Goal: Use online tool/utility: Utilize a website feature to perform a specific function

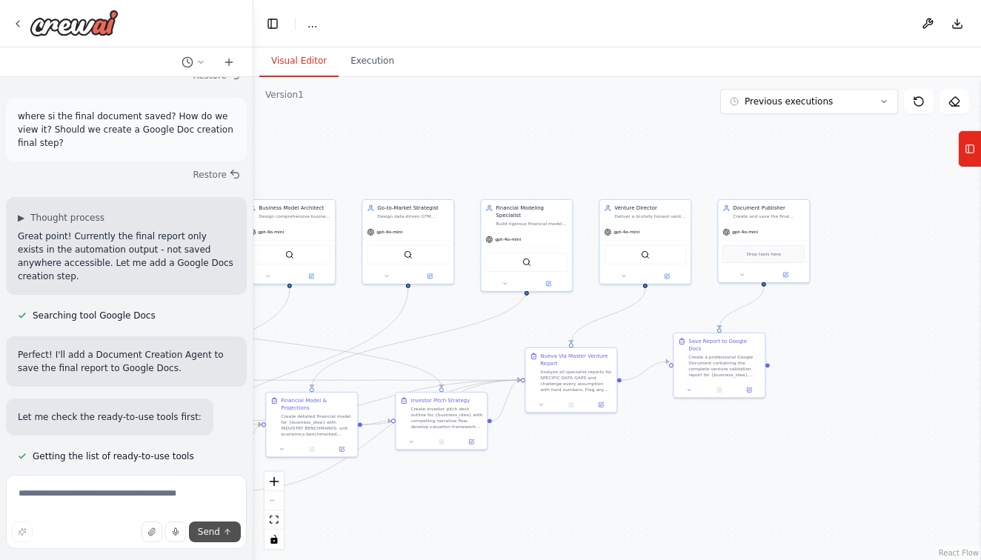
click at [213, 526] on span "Send" at bounding box center [209, 532] width 22 height 12
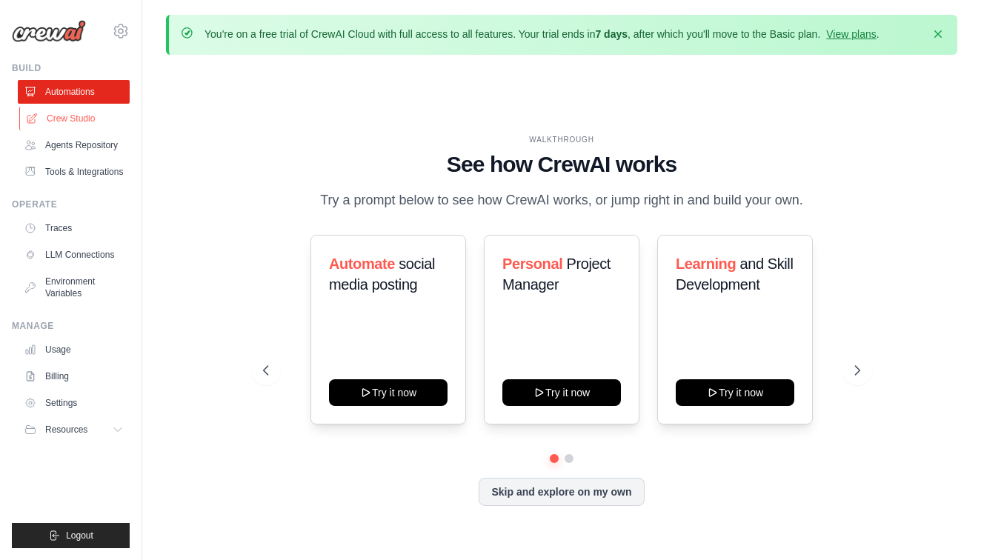
click at [96, 124] on link "Crew Studio" at bounding box center [75, 119] width 112 height 24
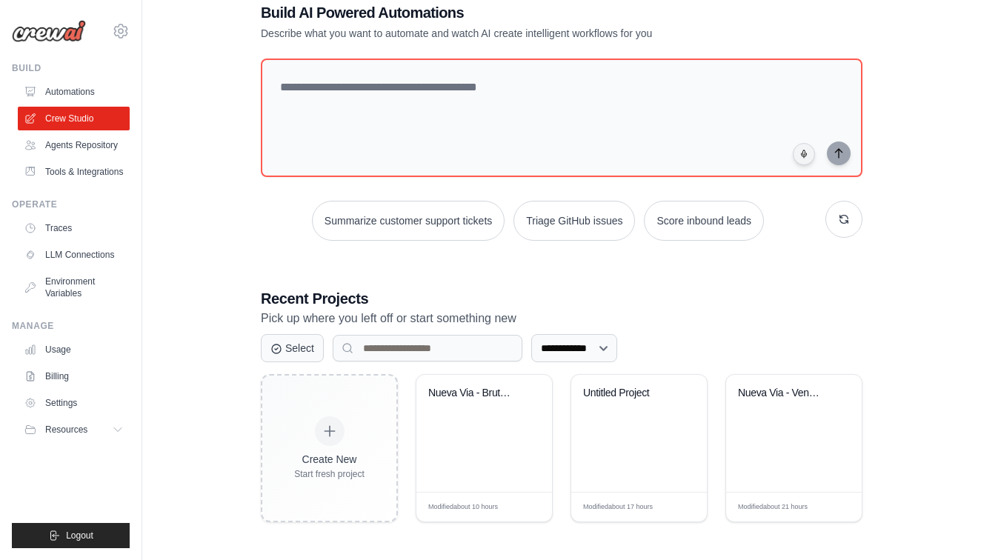
scroll to position [87, 0]
click at [465, 464] on div "Nueva Via - Brutal Venture Validati..." at bounding box center [485, 434] width 136 height 117
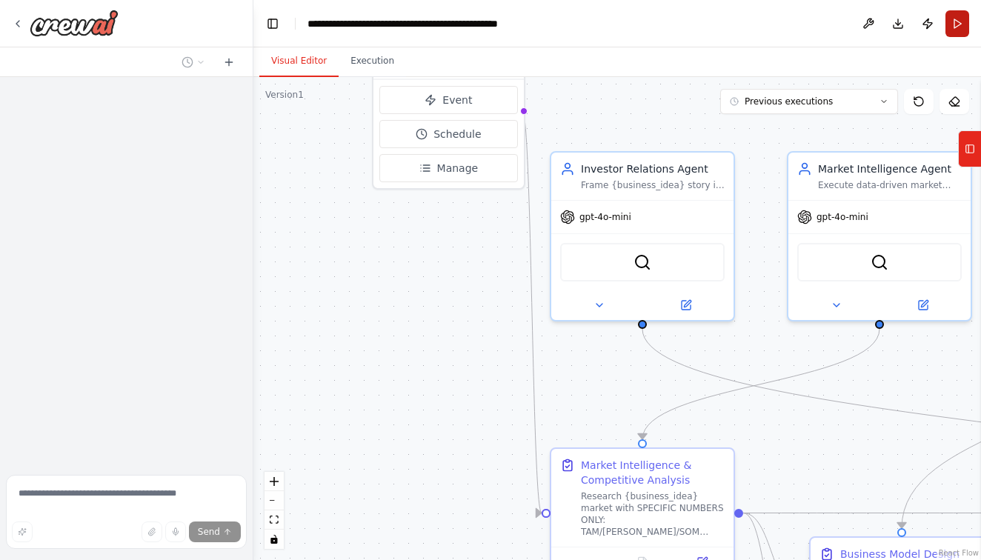
click at [961, 21] on button "Run" at bounding box center [958, 23] width 24 height 27
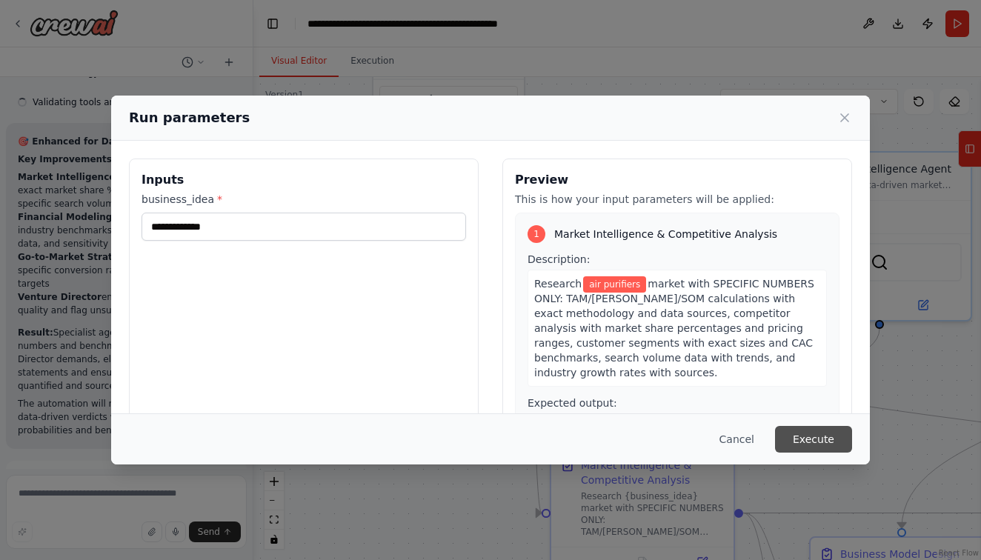
scroll to position [38577, 0]
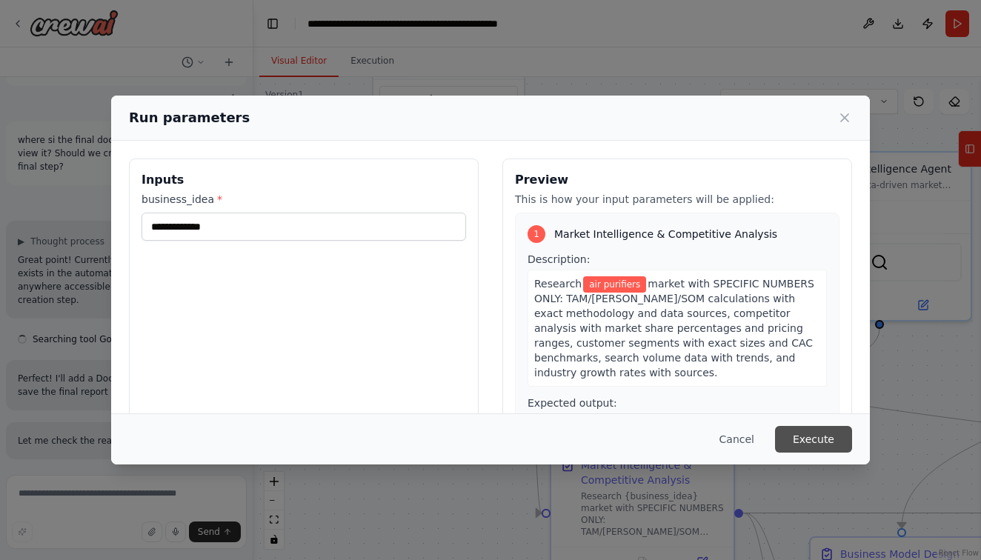
click at [841, 444] on button "Execute" at bounding box center [813, 439] width 77 height 27
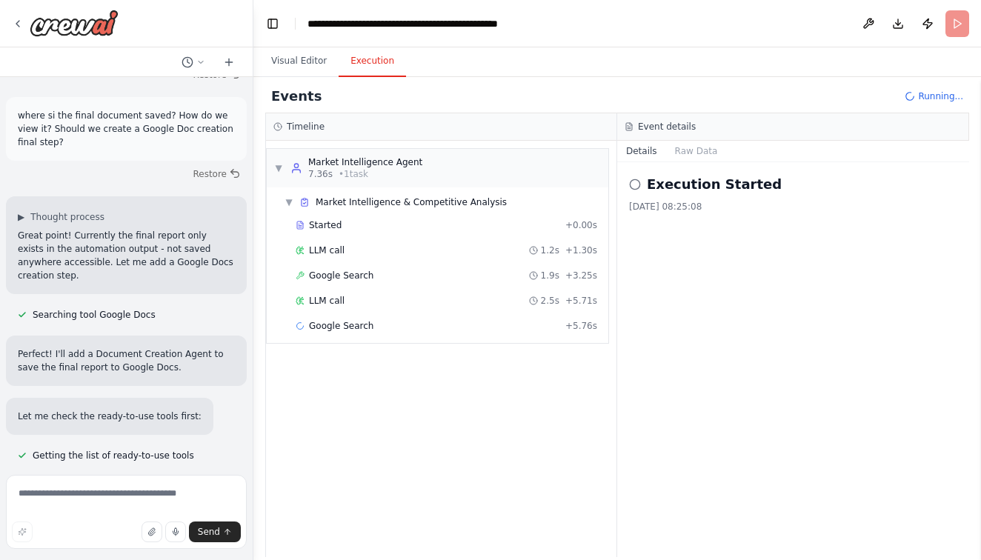
scroll to position [38945, 0]
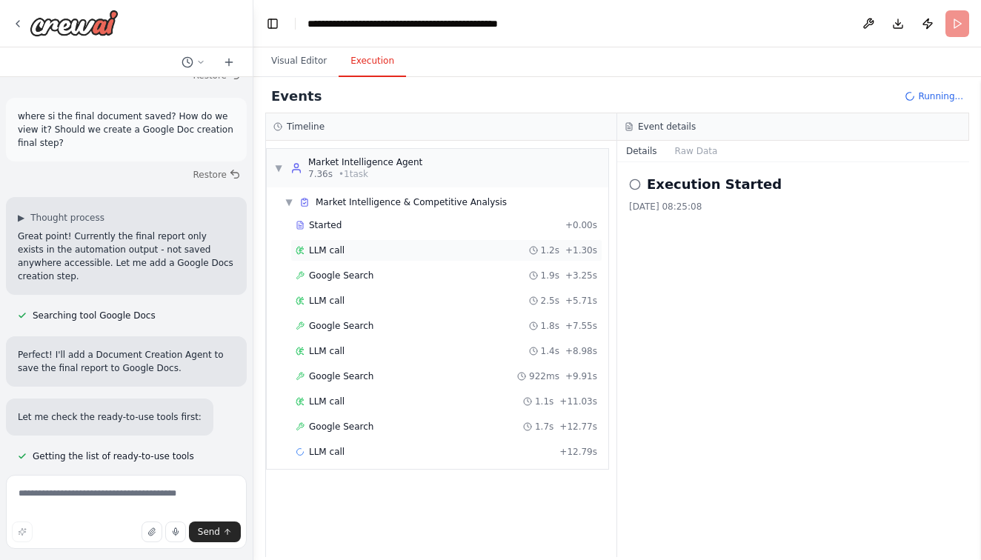
click at [308, 251] on div "LLM call" at bounding box center [320, 251] width 49 height 12
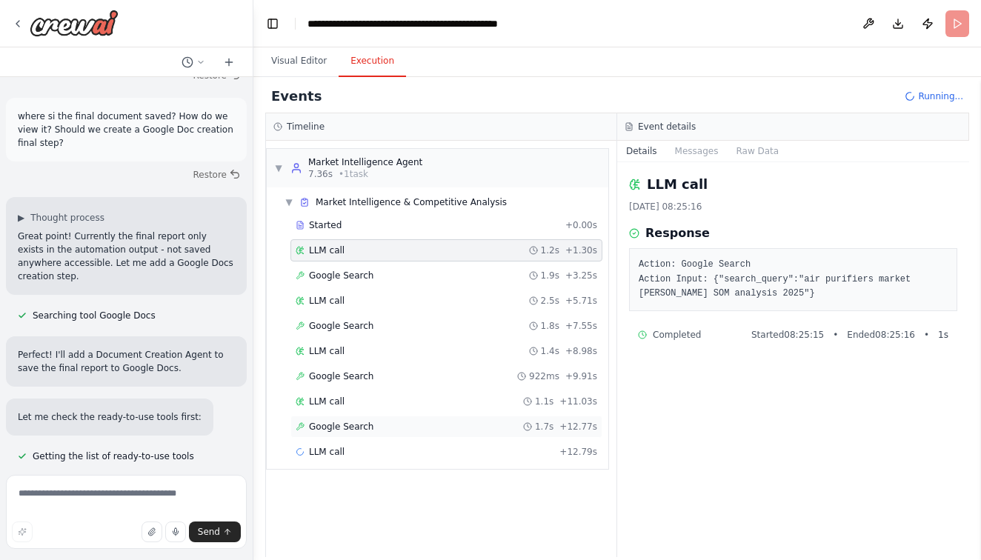
click at [333, 425] on span "Google Search" at bounding box center [341, 427] width 64 height 12
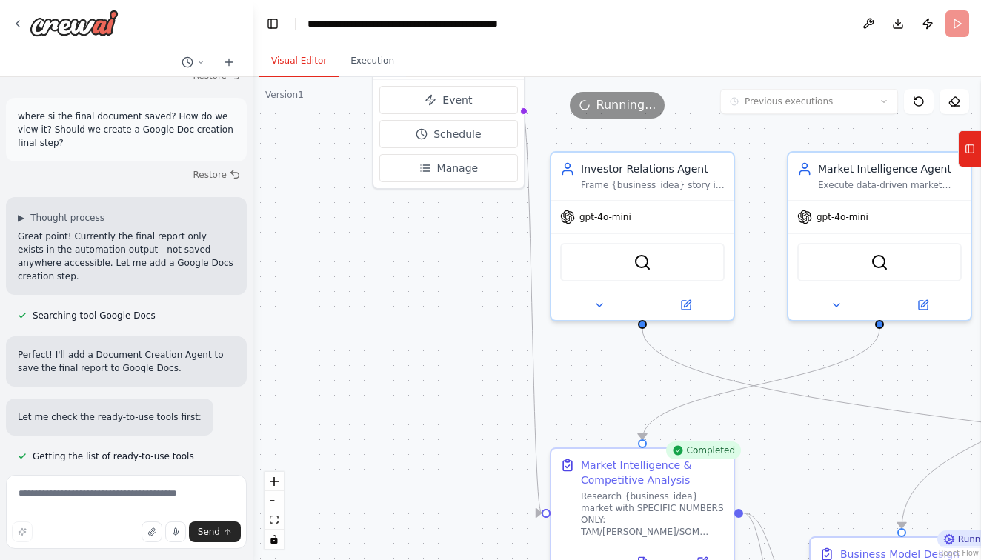
click at [314, 67] on button "Visual Editor" at bounding box center [298, 61] width 79 height 31
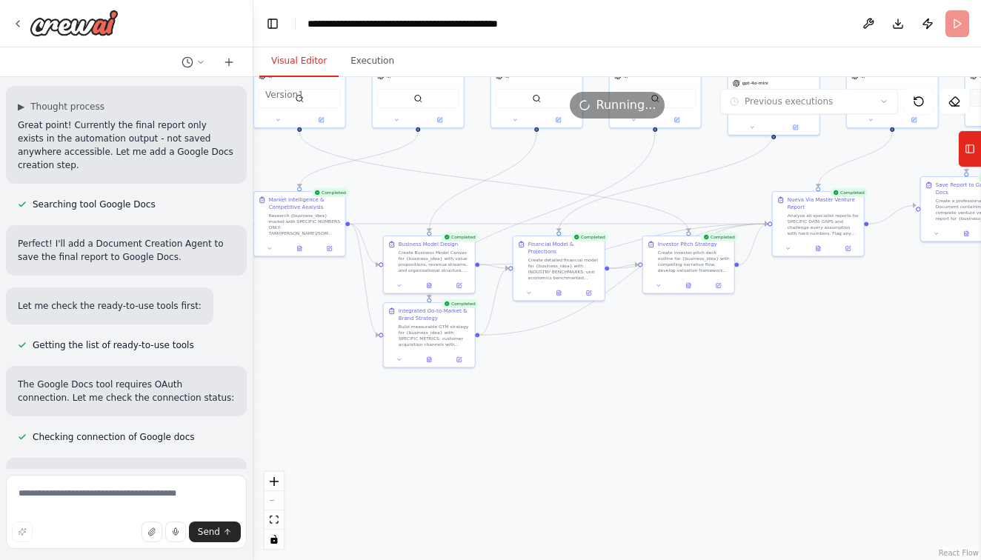
scroll to position [39065, 0]
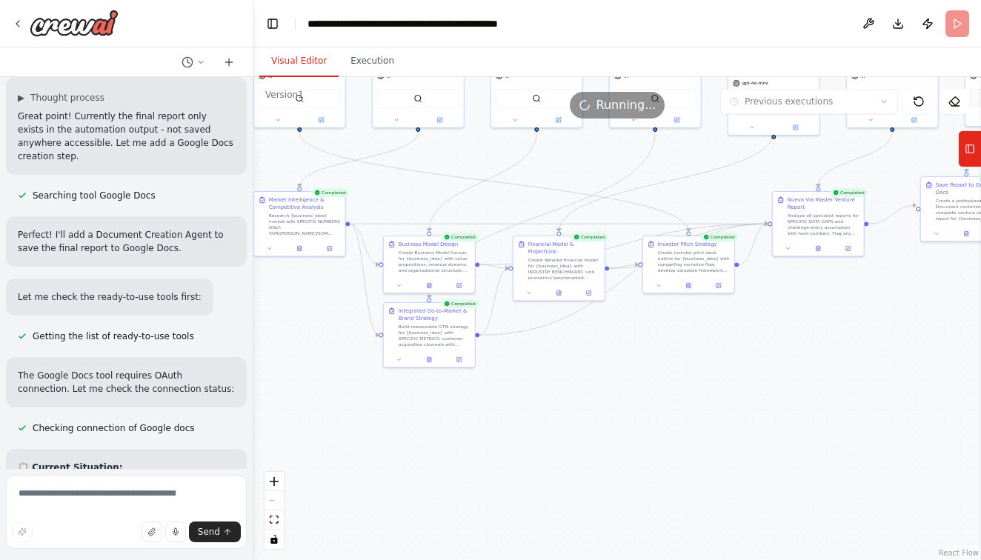
drag, startPoint x: 602, startPoint y: 368, endPoint x: 412, endPoint y: 187, distance: 262.2
click at [412, 187] on div ".deletable-edge-delete-btn { width: 20px; height: 20px; border: 0px solid #ffff…" at bounding box center [618, 318] width 728 height 483
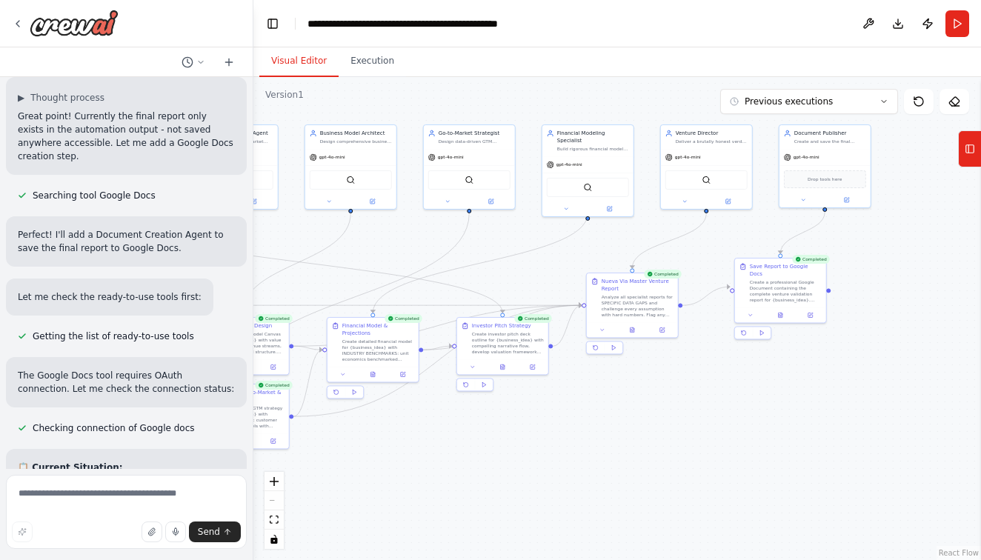
drag, startPoint x: 776, startPoint y: 320, endPoint x: 589, endPoint y: 402, distance: 203.8
click at [589, 402] on div ".deletable-edge-delete-btn { width: 20px; height: 20px; border: 0px solid #ffff…" at bounding box center [618, 318] width 728 height 483
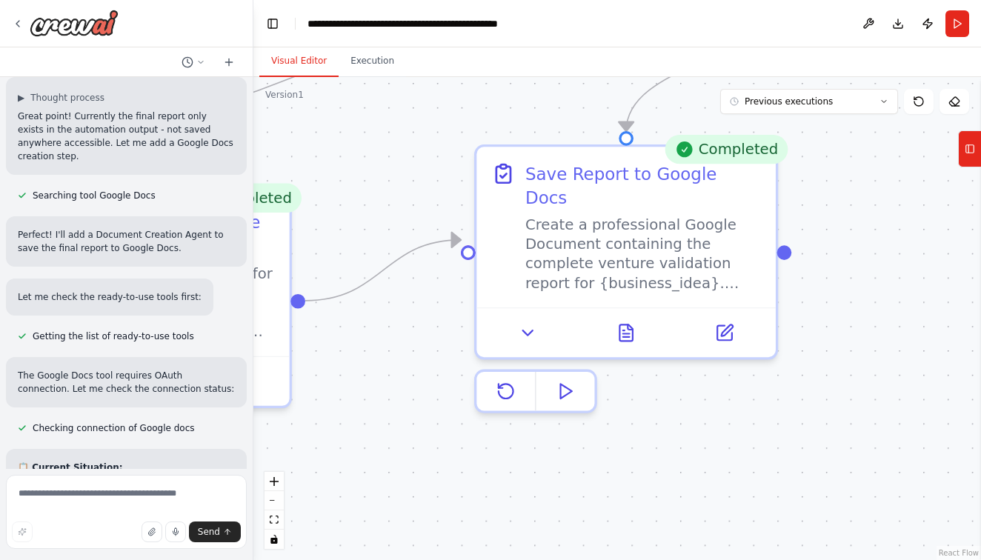
drag, startPoint x: 865, startPoint y: 328, endPoint x: 799, endPoint y: 387, distance: 88.7
click at [799, 387] on div ".deletable-edge-delete-btn { width: 20px; height: 20px; border: 0px solid #ffff…" at bounding box center [618, 318] width 728 height 483
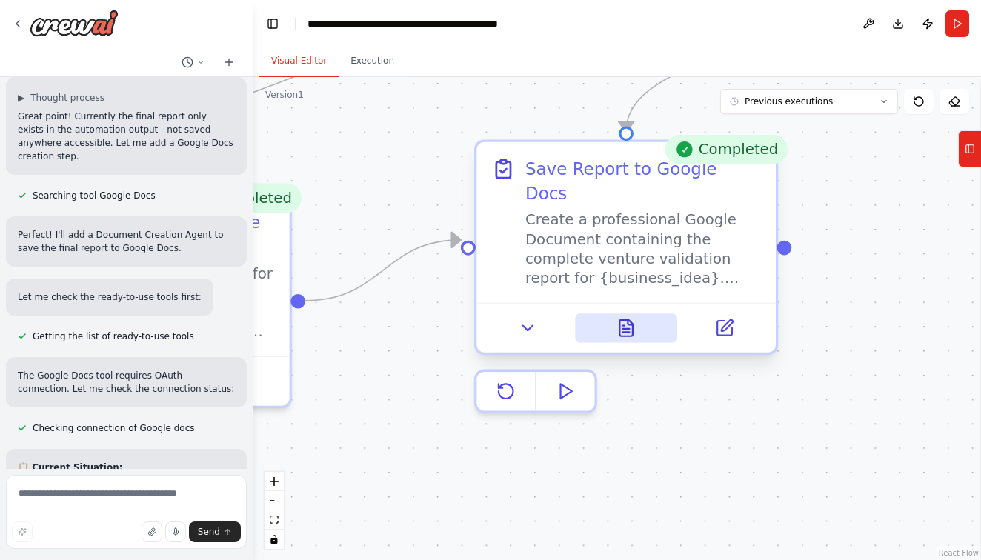
click at [618, 319] on icon at bounding box center [626, 328] width 19 height 19
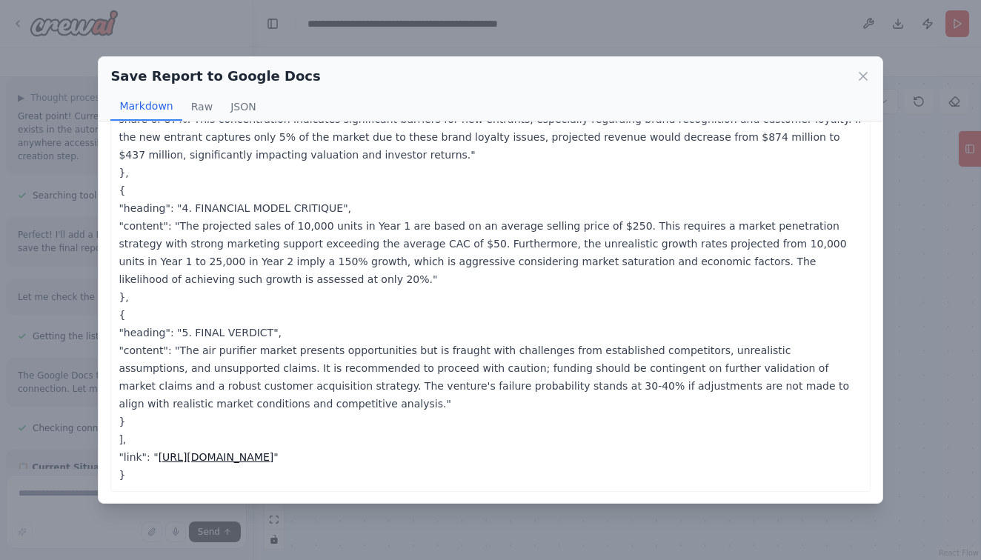
scroll to position [1, 0]
click at [274, 457] on link "https://docs.google.com/document/d/1A2B3C4D5E6F7G8H9I0J/edit?usp=sharing" at bounding box center [217, 457] width 116 height 12
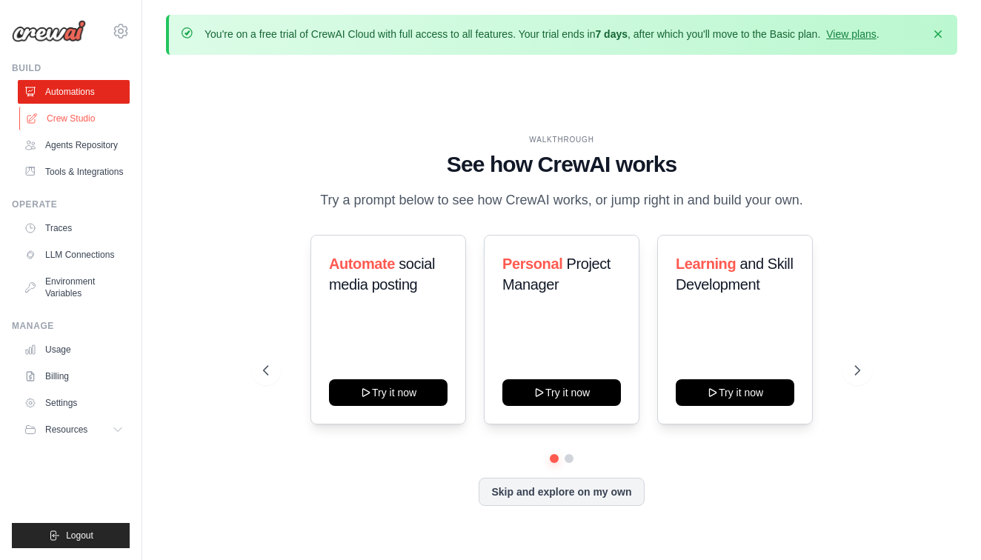
click at [76, 120] on link "Crew Studio" at bounding box center [75, 119] width 112 height 24
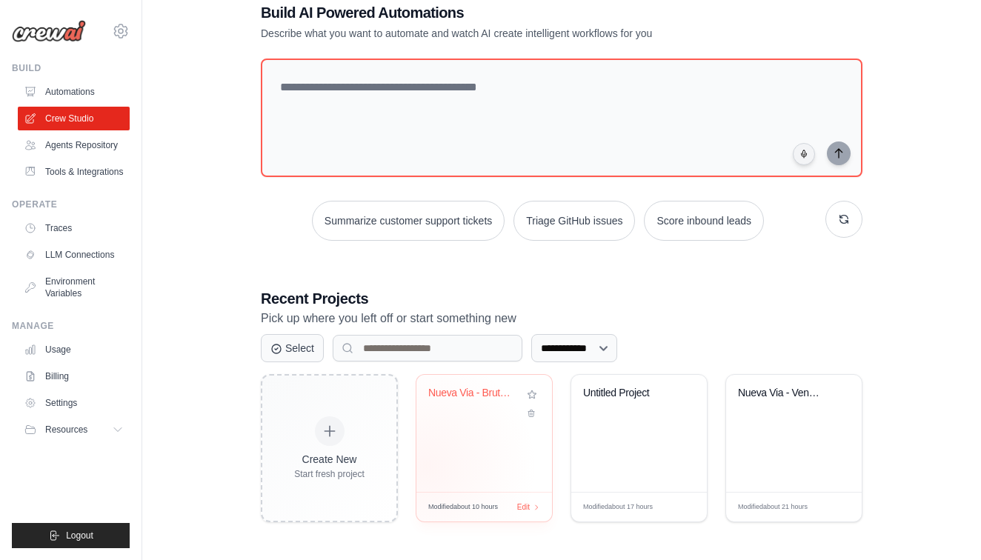
scroll to position [87, 0]
click at [686, 414] on icon at bounding box center [686, 414] width 10 height 10
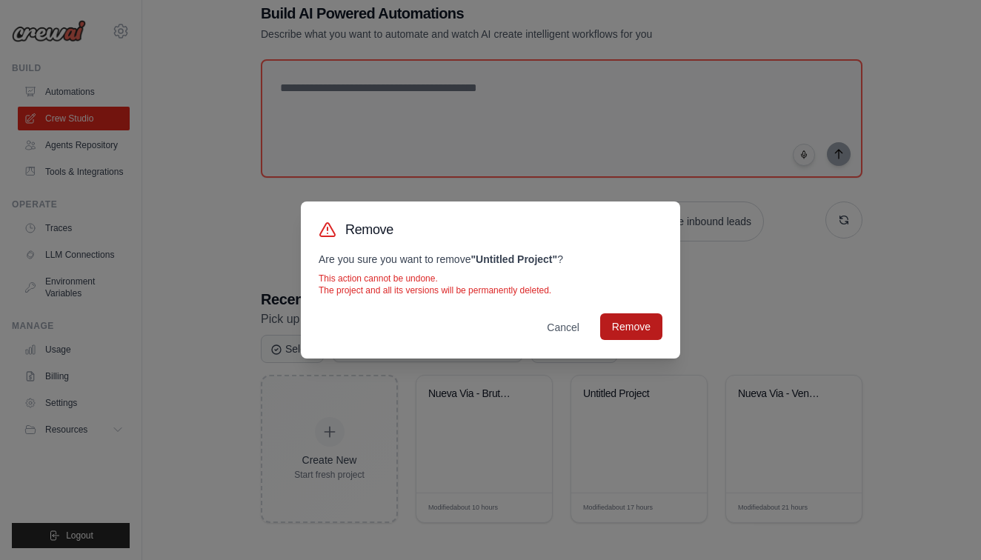
click at [623, 326] on button "Remove" at bounding box center [631, 327] width 62 height 27
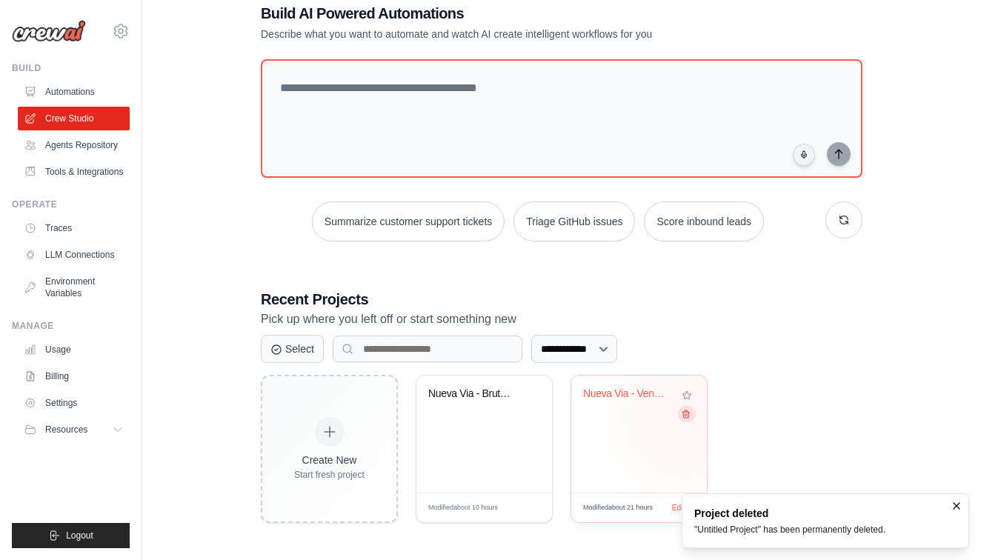
click at [689, 412] on icon at bounding box center [686, 414] width 10 height 10
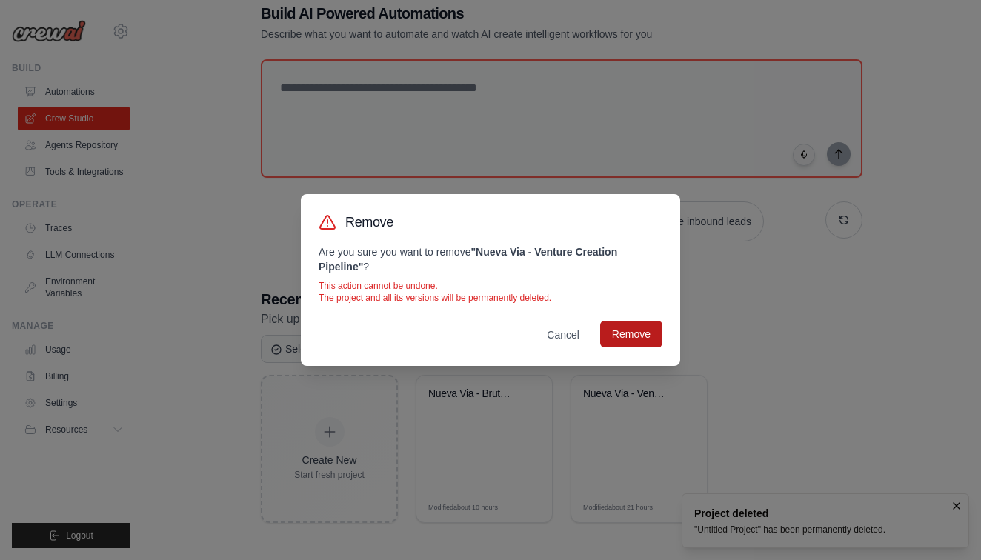
click at [641, 335] on button "Remove" at bounding box center [631, 334] width 62 height 27
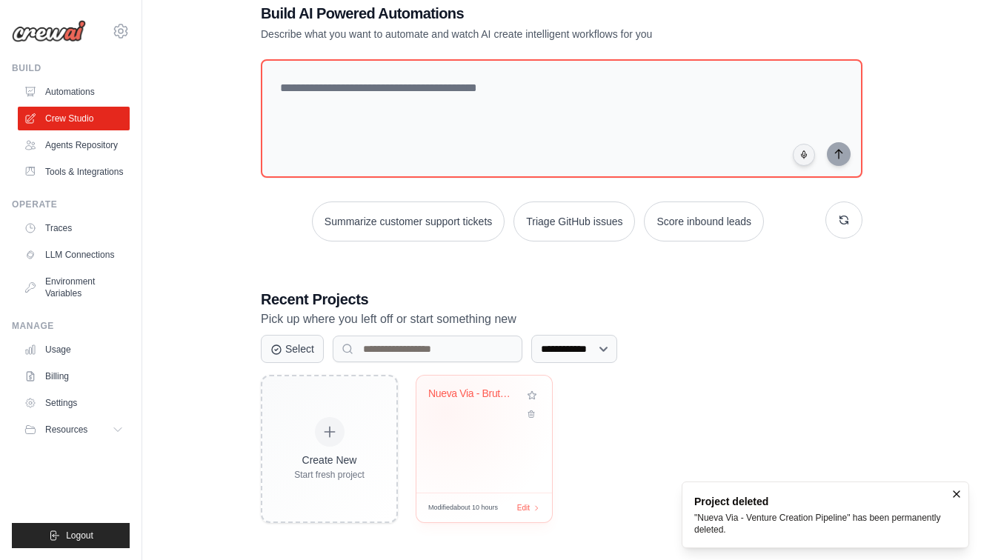
click at [446, 411] on div "Nueva Via - Brutal Venture Validati..." at bounding box center [484, 405] width 112 height 34
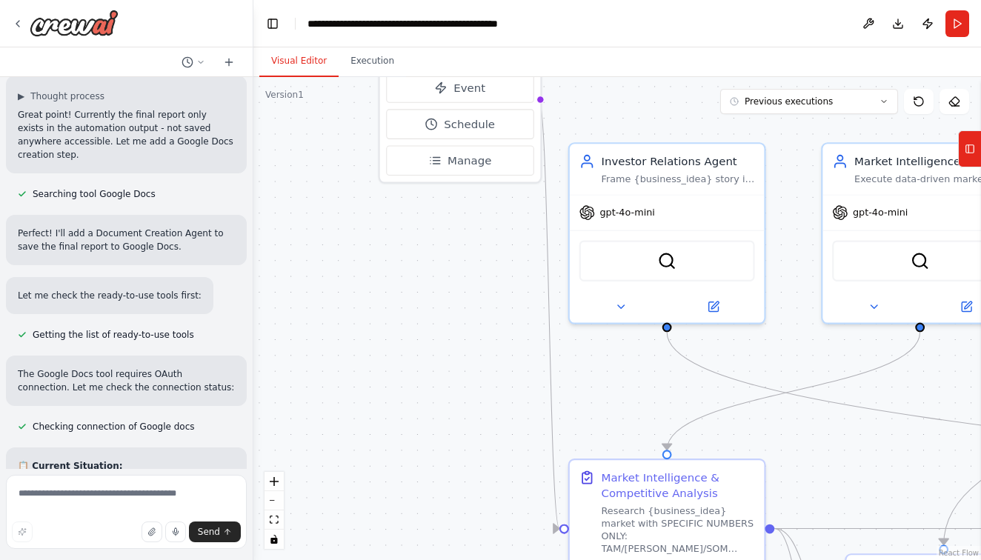
scroll to position [39065, 0]
click at [977, 142] on button "Tools" at bounding box center [969, 148] width 23 height 37
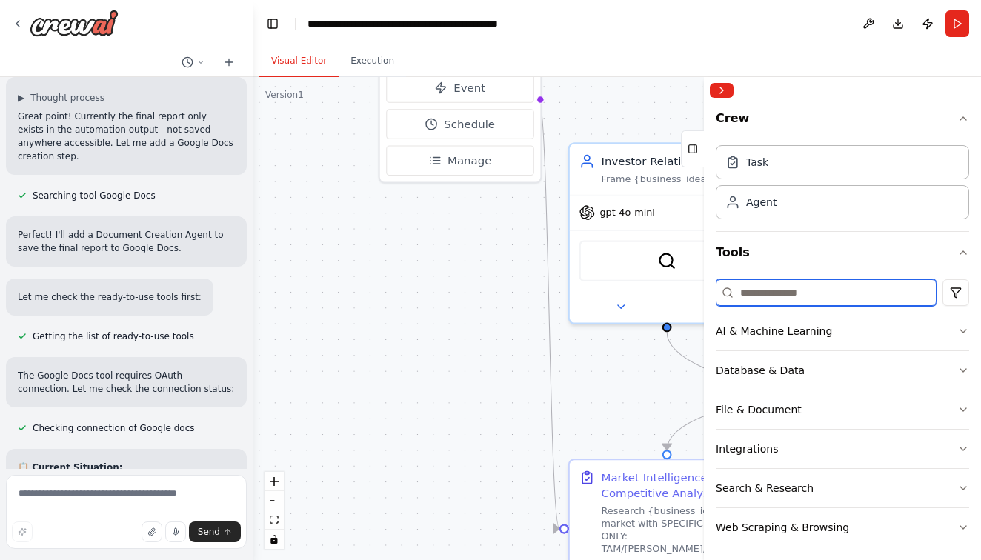
click at [856, 299] on input at bounding box center [826, 292] width 221 height 27
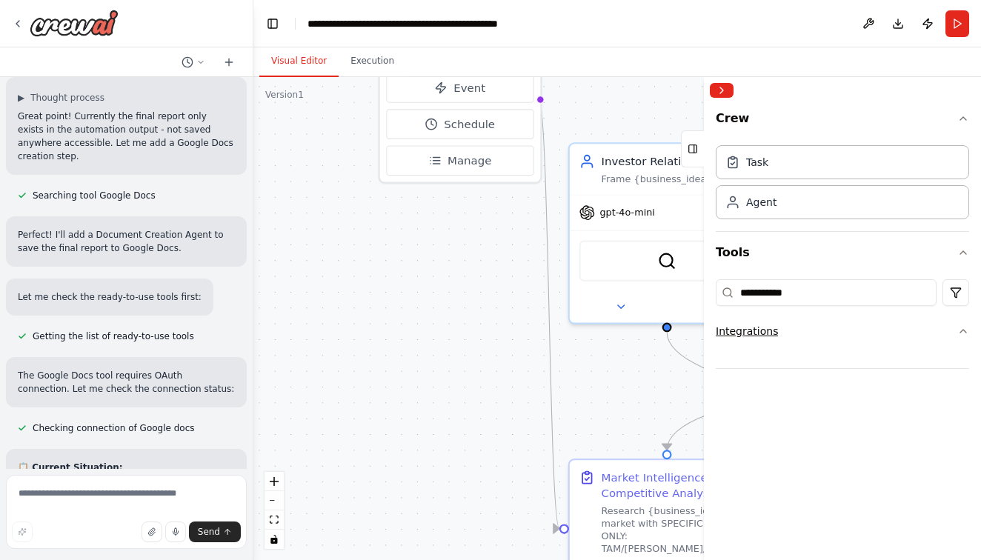
click at [766, 337] on div "Integrations" at bounding box center [747, 331] width 62 height 15
click at [803, 294] on input "**********" at bounding box center [826, 292] width 221 height 27
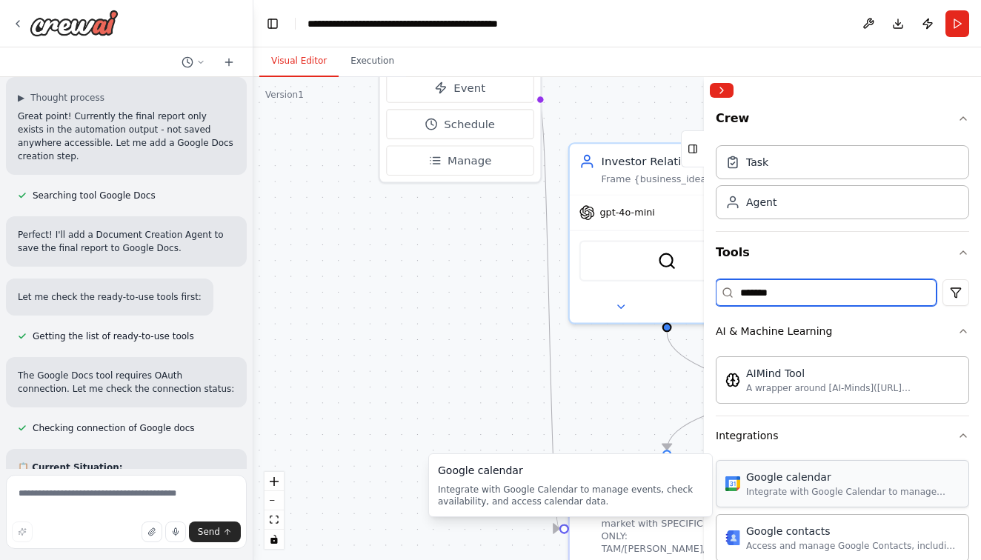
scroll to position [0, 0]
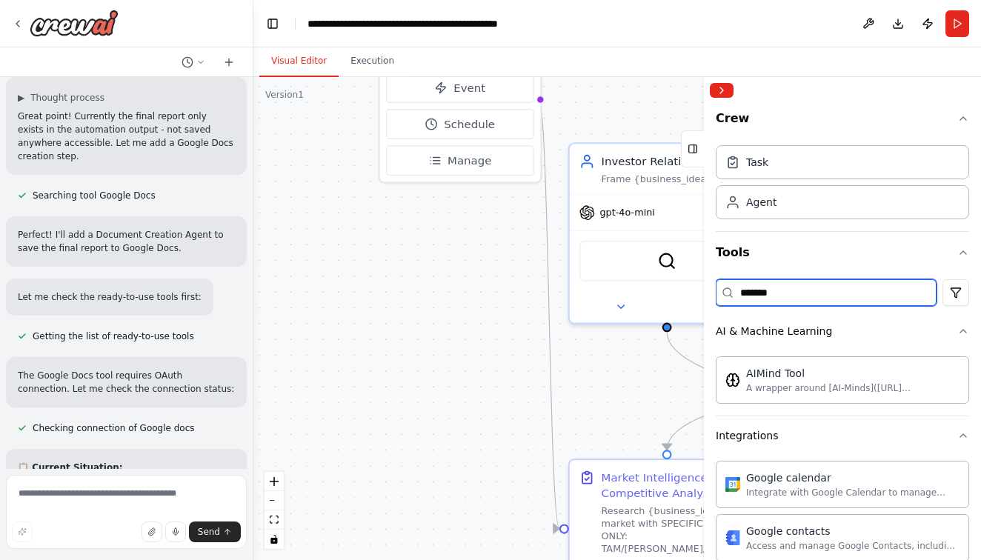
type input "******"
drag, startPoint x: 20, startPoint y: 185, endPoint x: 110, endPoint y: 197, distance: 91.3
copy li "Connect Google Docs in CrewAI Studio (OAuth connection required)"
click at [44, 492] on textarea at bounding box center [126, 512] width 241 height 74
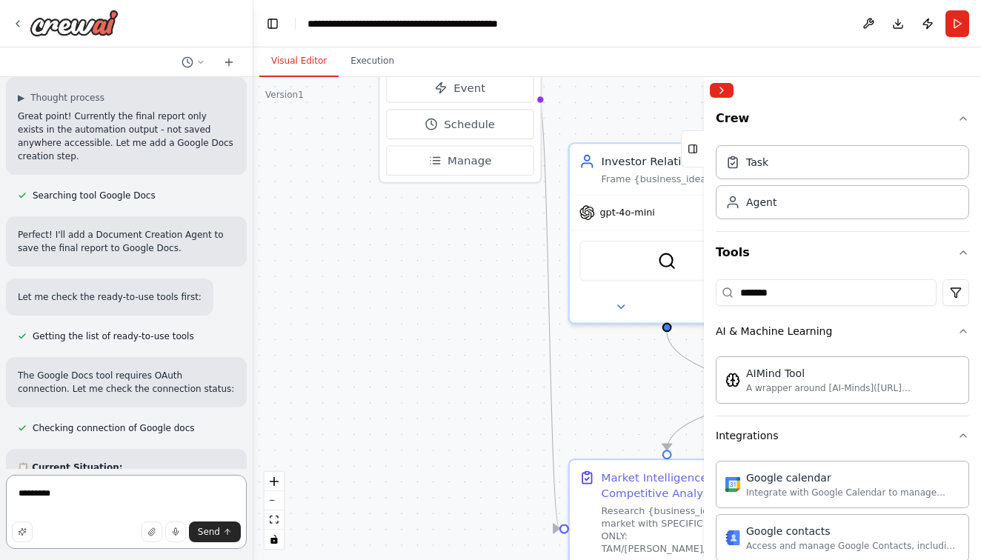
paste textarea "**********"
type textarea "**********"
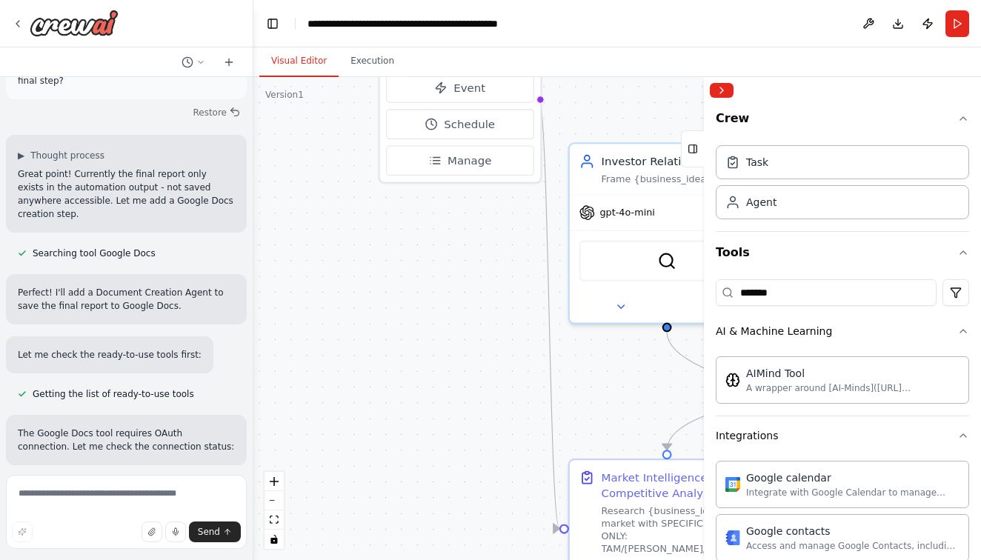
scroll to position [39088, 0]
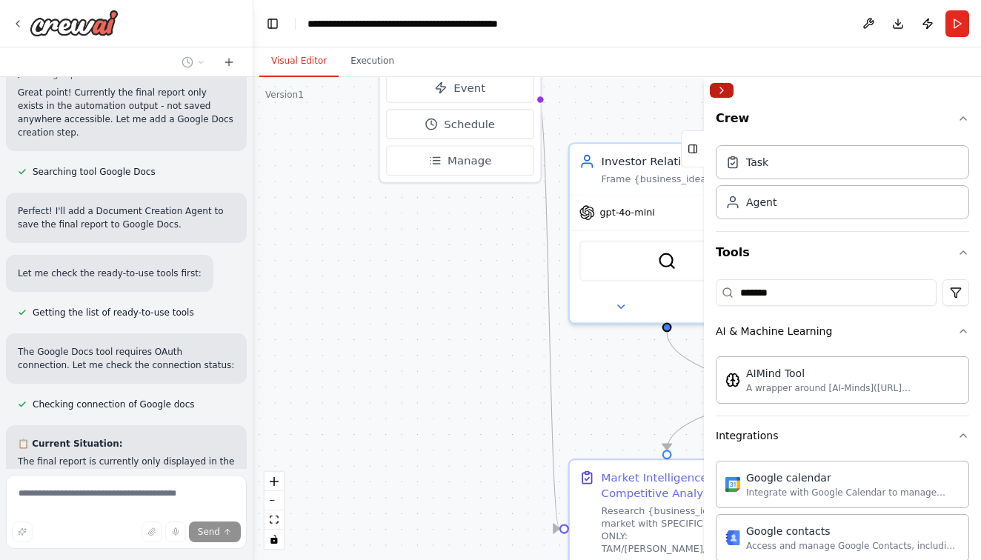
click at [715, 87] on button "Collapse right sidebar" at bounding box center [722, 90] width 24 height 15
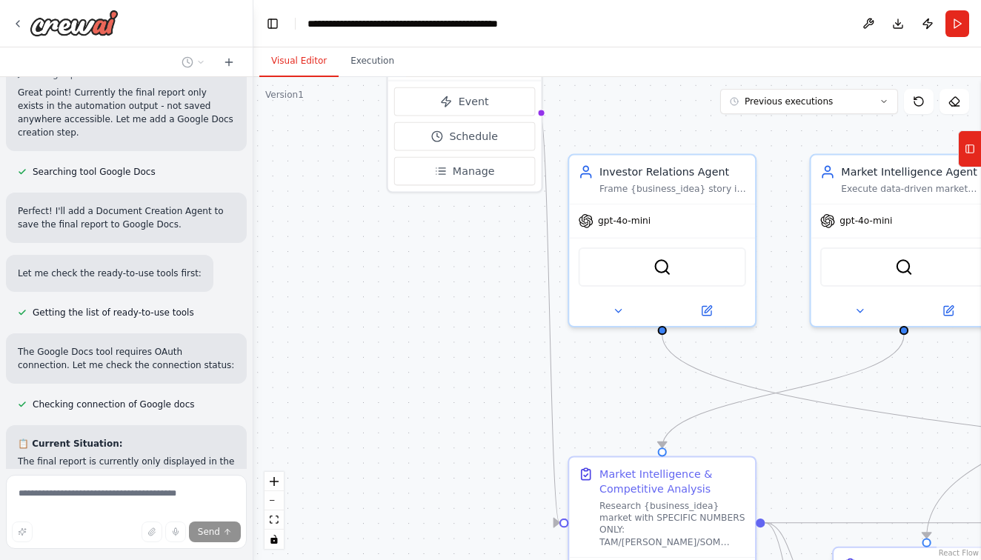
scroll to position [0, 0]
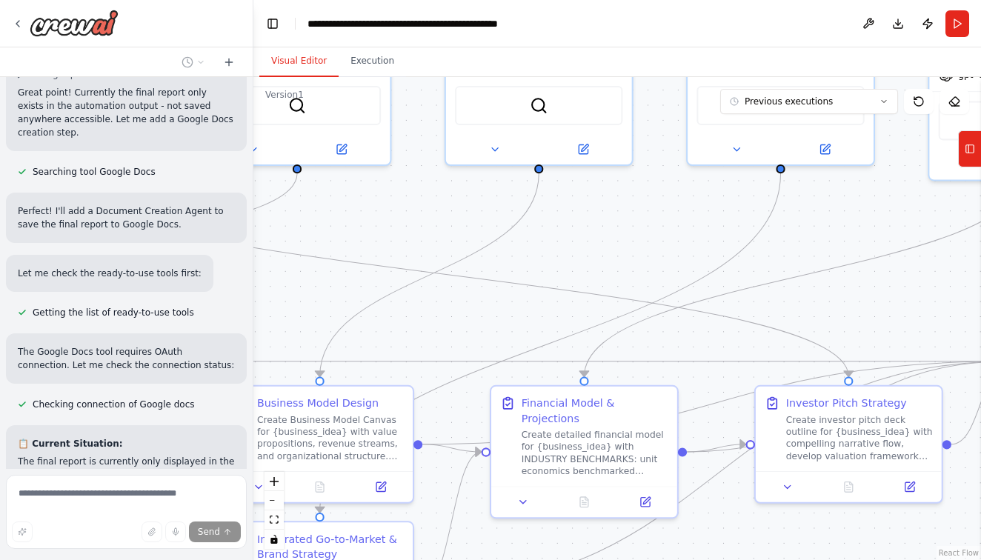
drag, startPoint x: 784, startPoint y: 438, endPoint x: 170, endPoint y: 275, distance: 635.8
click at [170, 275] on div "Perfect — here’s the world-class, CrewAI-ready system prompt for Nueva Vía, des…" at bounding box center [490, 280] width 981 height 560
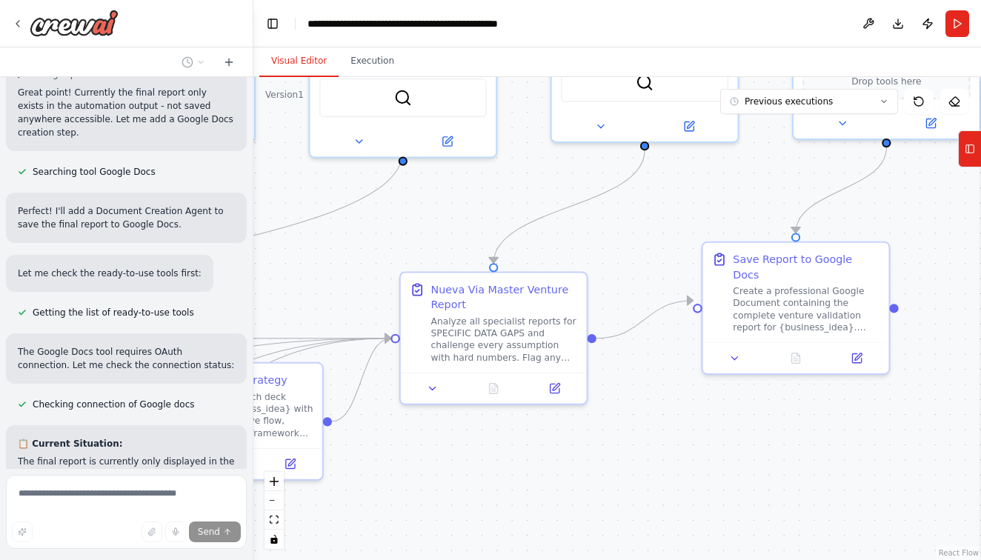
drag, startPoint x: 801, startPoint y: 281, endPoint x: 165, endPoint y: 254, distance: 637.3
click at [165, 254] on div "Perfect — here’s the world-class, CrewAI-ready system prompt for Nueva Vía, des…" at bounding box center [490, 280] width 981 height 560
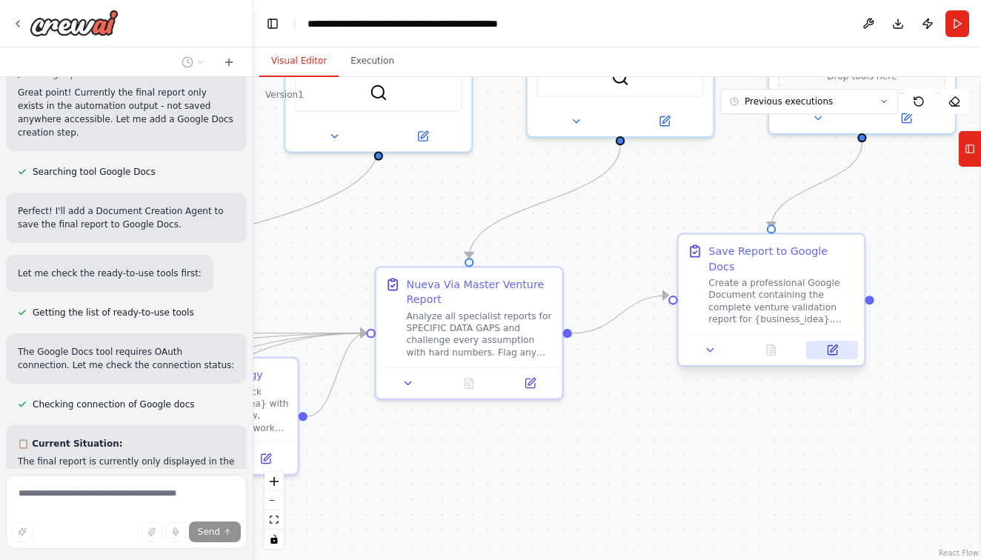
click at [828, 345] on icon at bounding box center [832, 349] width 9 height 9
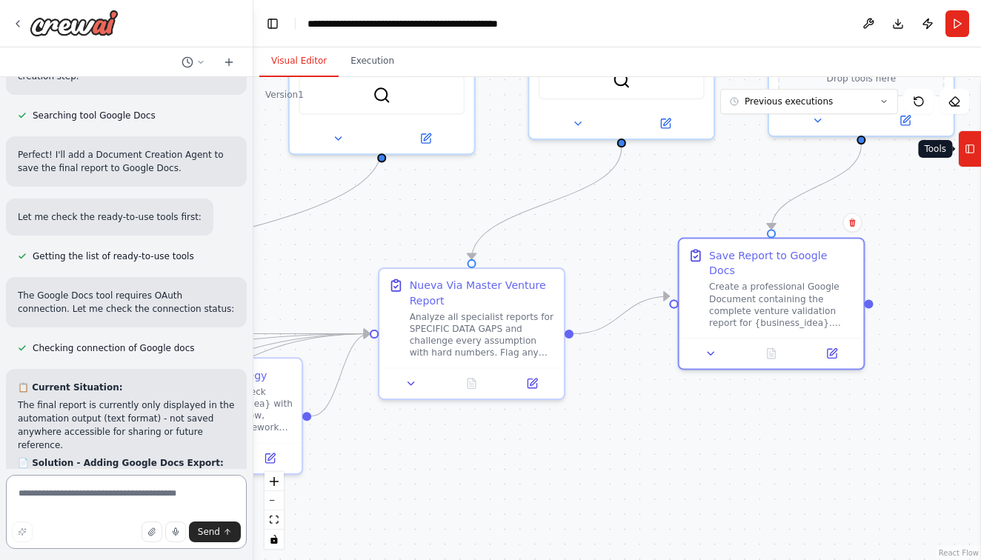
scroll to position [39158, 0]
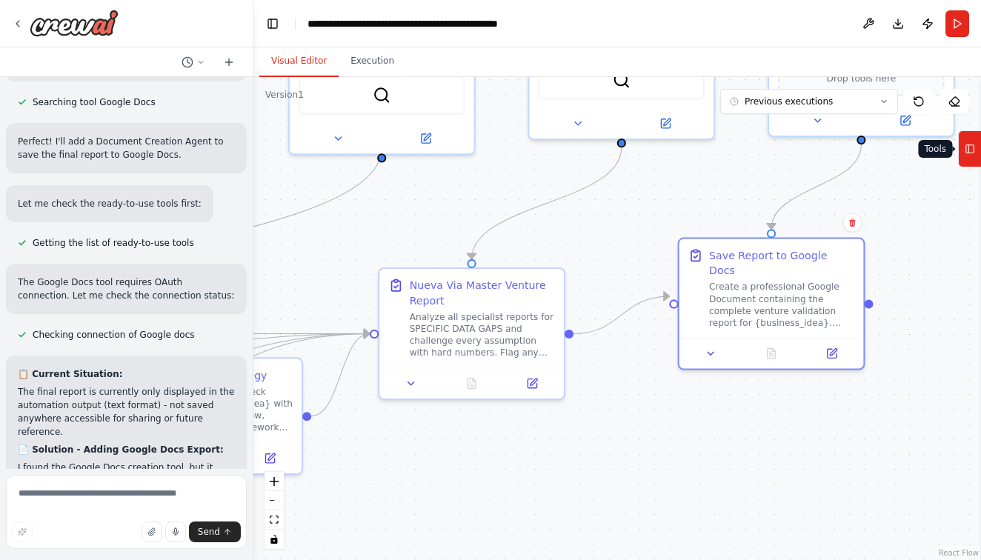
click at [971, 147] on icon at bounding box center [970, 149] width 10 height 24
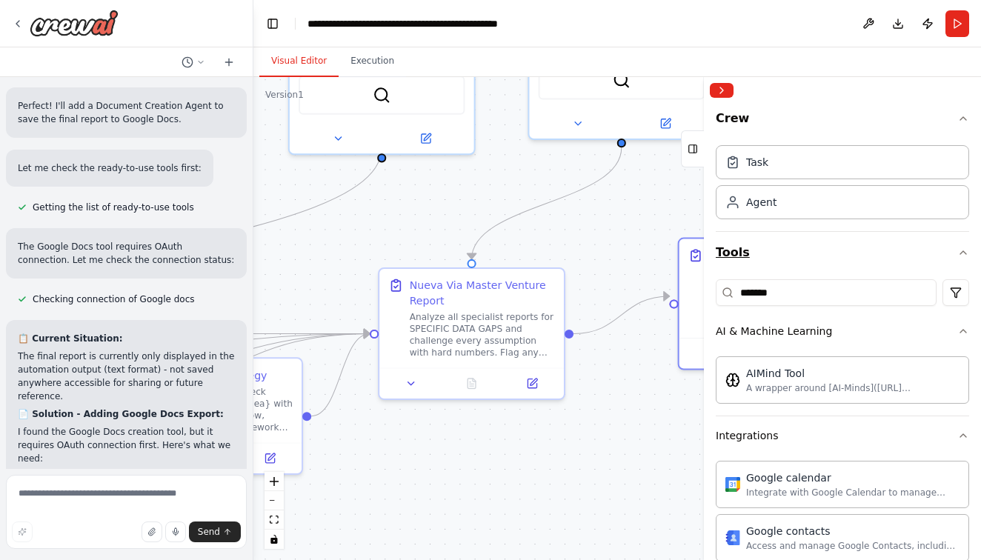
scroll to position [39207, 0]
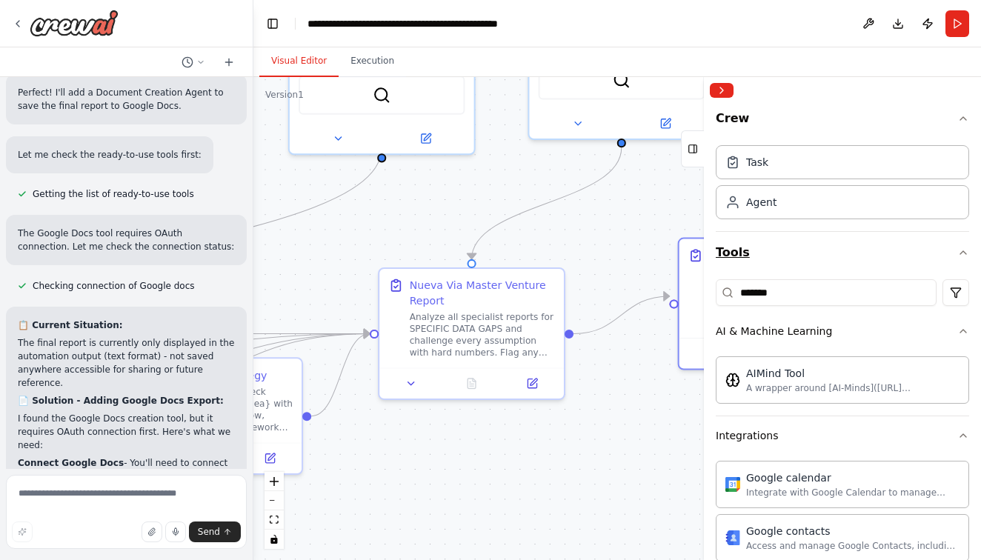
click at [737, 254] on button "Tools" at bounding box center [843, 253] width 254 height 42
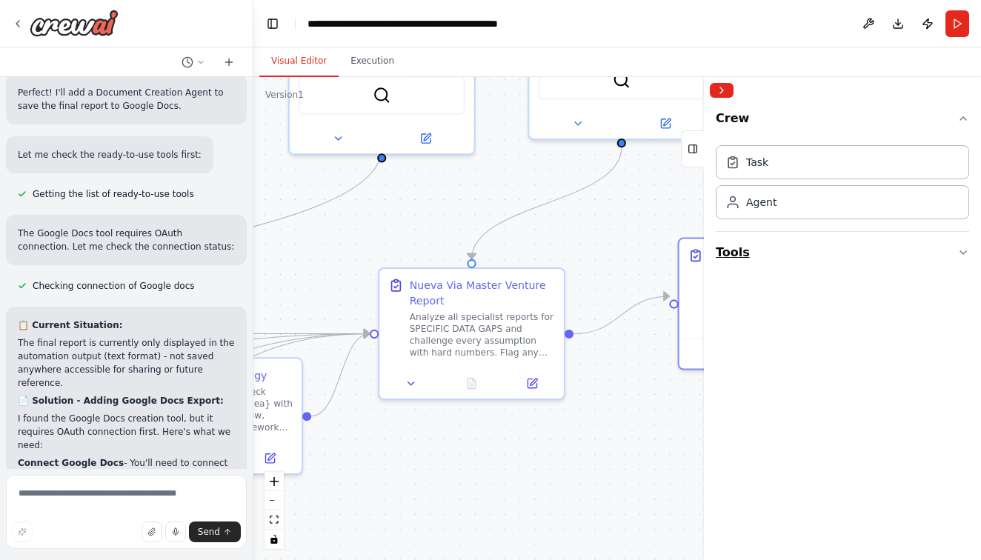
click at [737, 254] on button "Tools" at bounding box center [843, 253] width 254 height 42
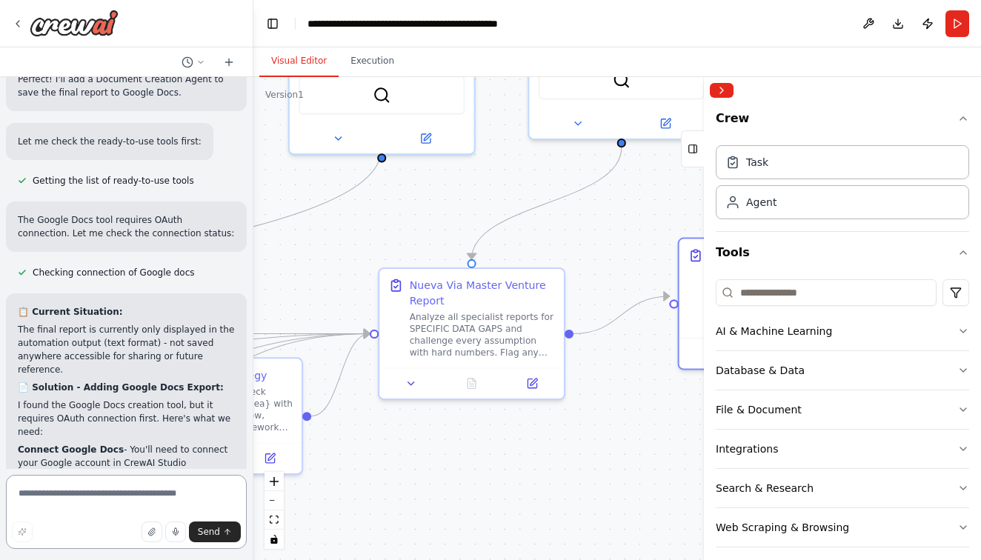
click at [145, 500] on textarea at bounding box center [126, 512] width 241 height 74
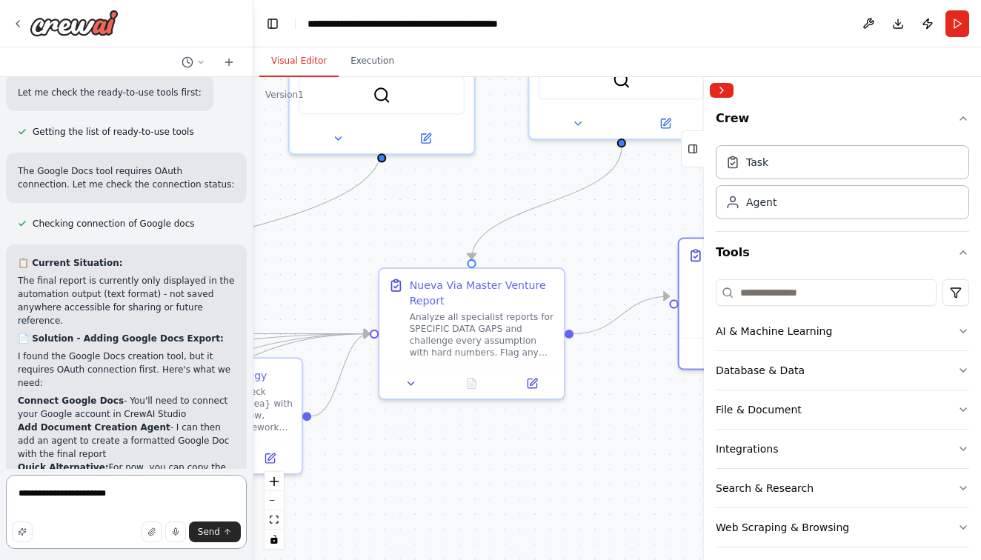
scroll to position [39287, 0]
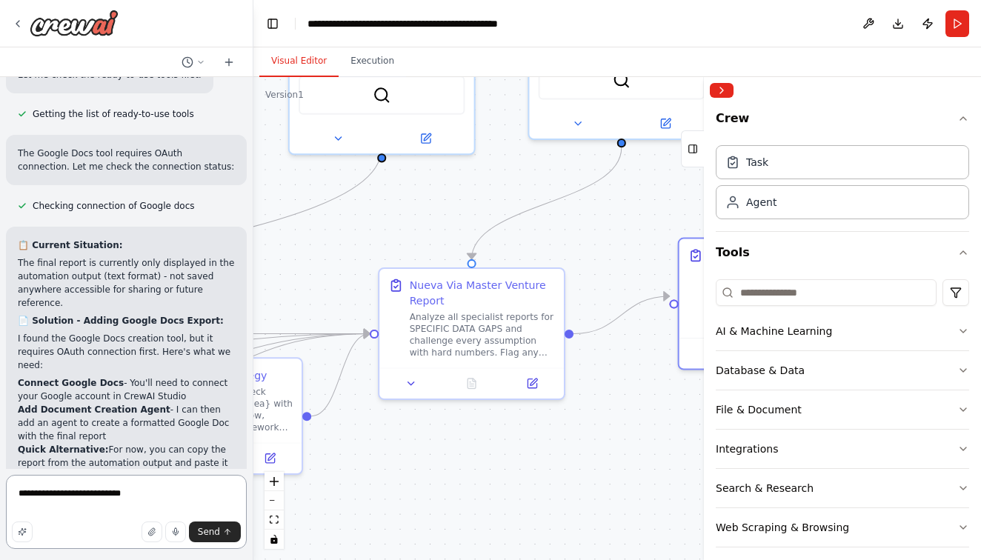
type textarea "**********"
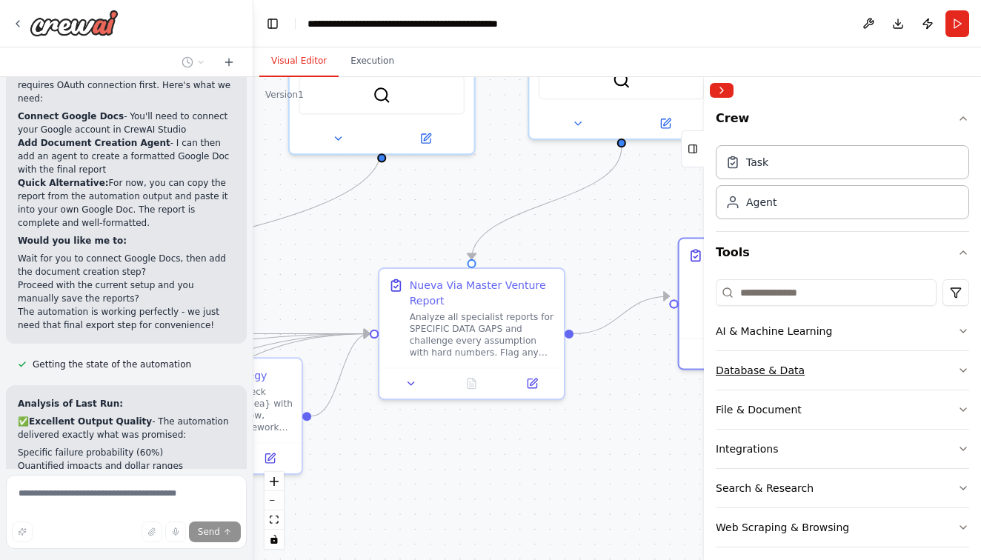
scroll to position [39584, 0]
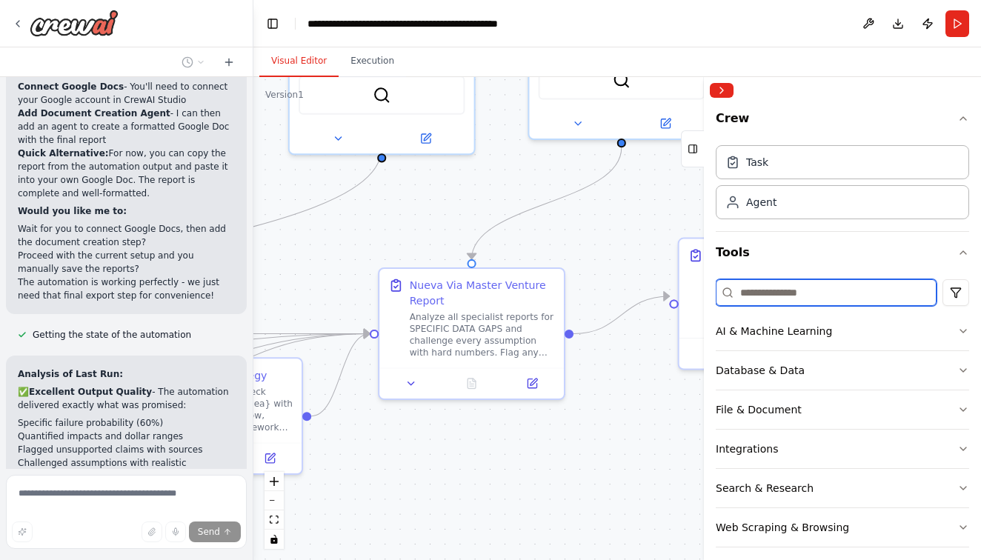
click at [758, 290] on input at bounding box center [826, 292] width 221 height 27
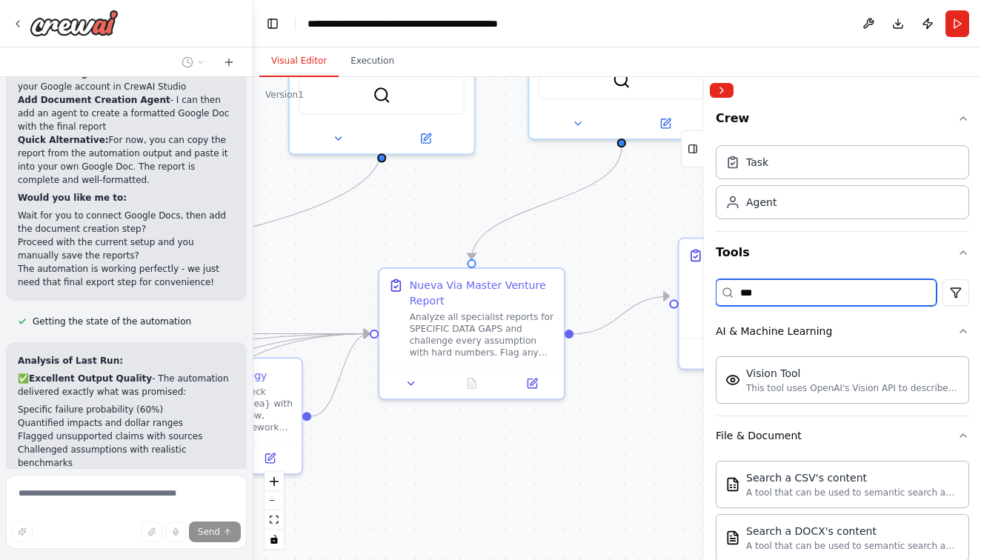
scroll to position [39702, 0]
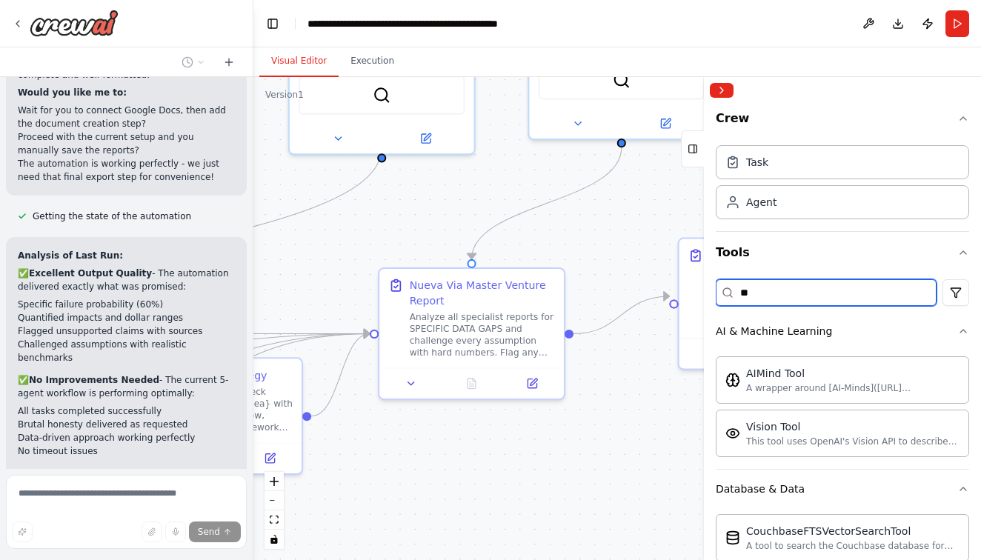
type input "*"
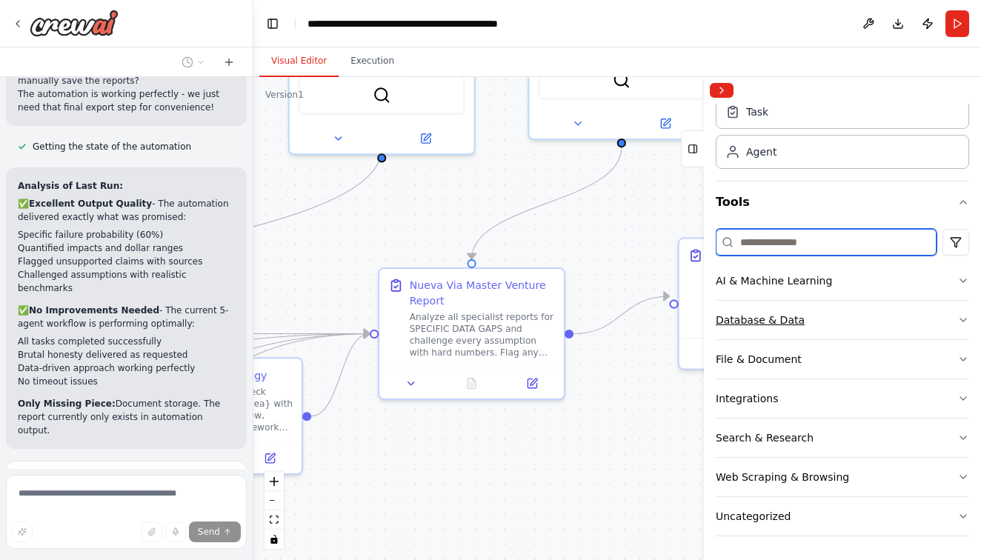
scroll to position [50, 0]
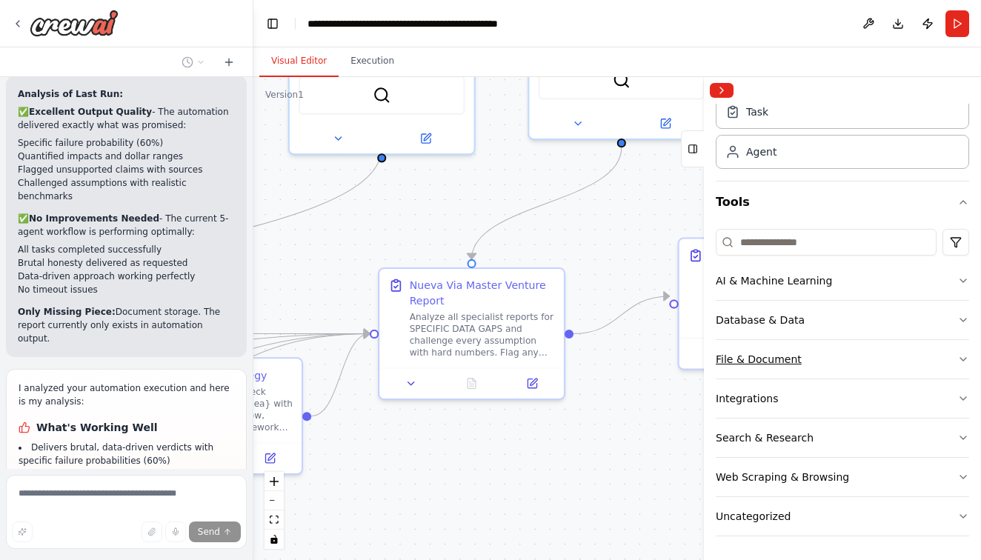
click at [752, 365] on div "File & Document" at bounding box center [759, 359] width 86 height 15
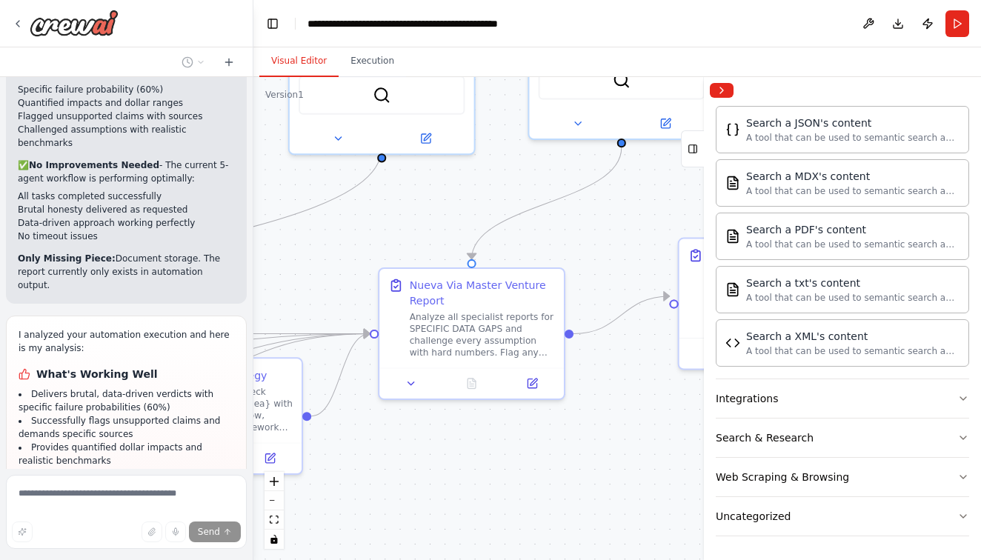
scroll to position [39931, 0]
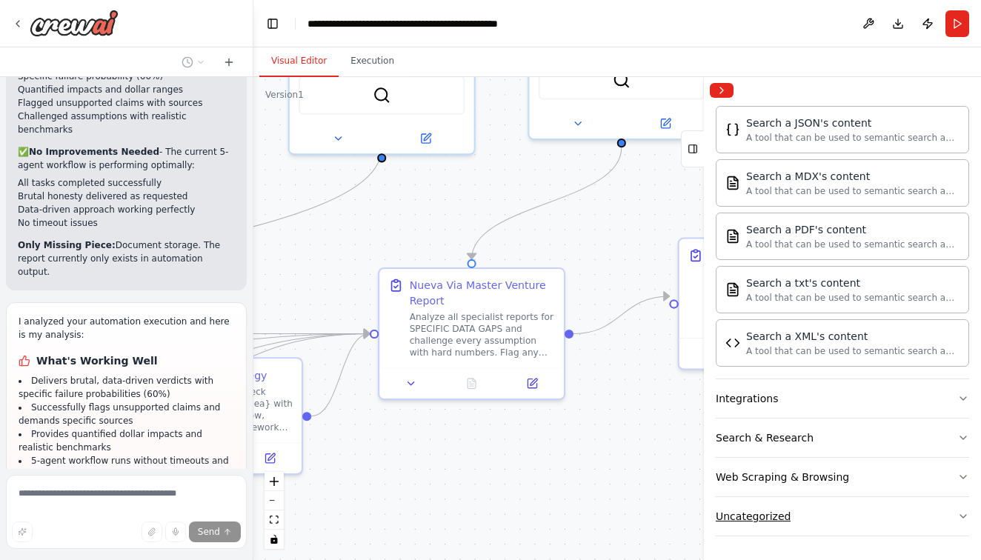
click at [776, 503] on button "Uncategorized" at bounding box center [843, 516] width 254 height 39
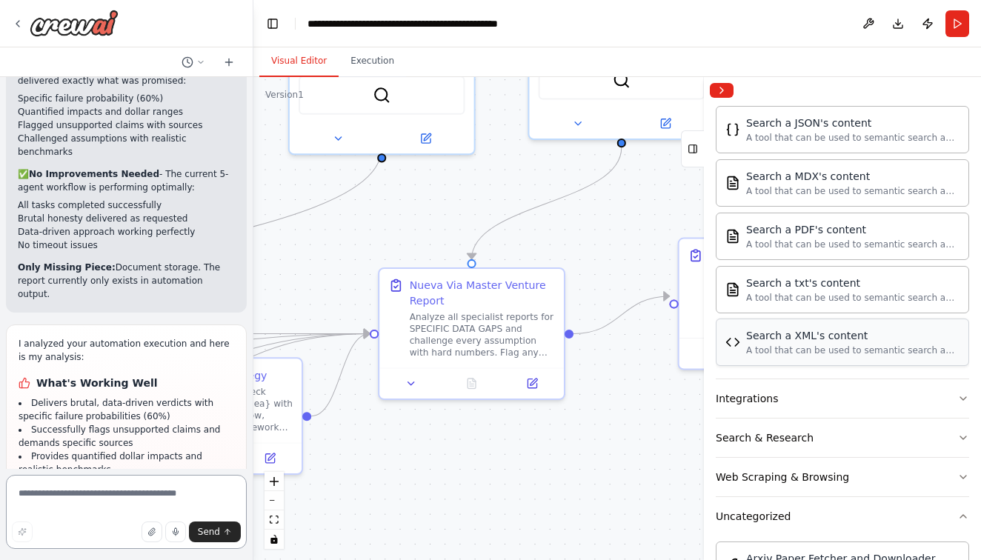
scroll to position [0, 0]
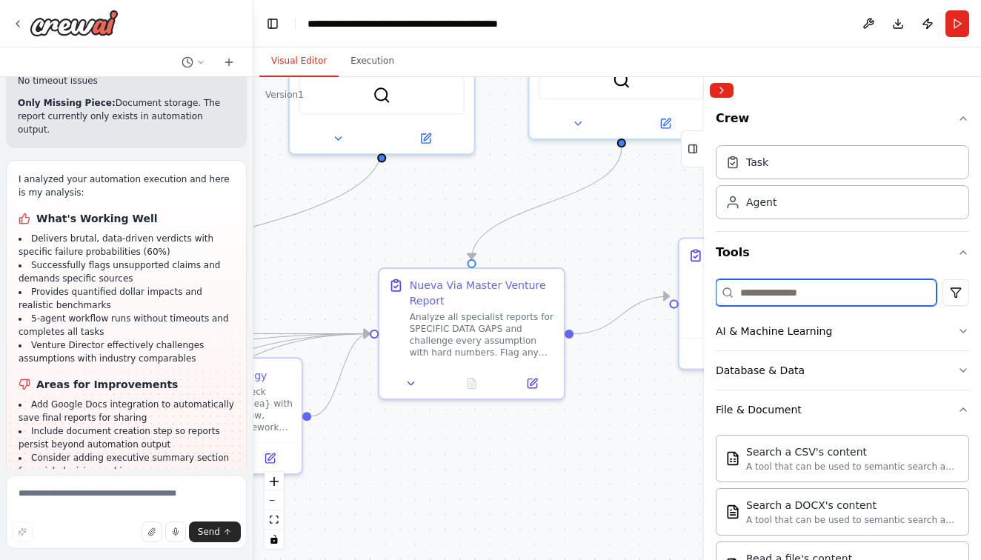
click at [801, 291] on input at bounding box center [826, 292] width 221 height 27
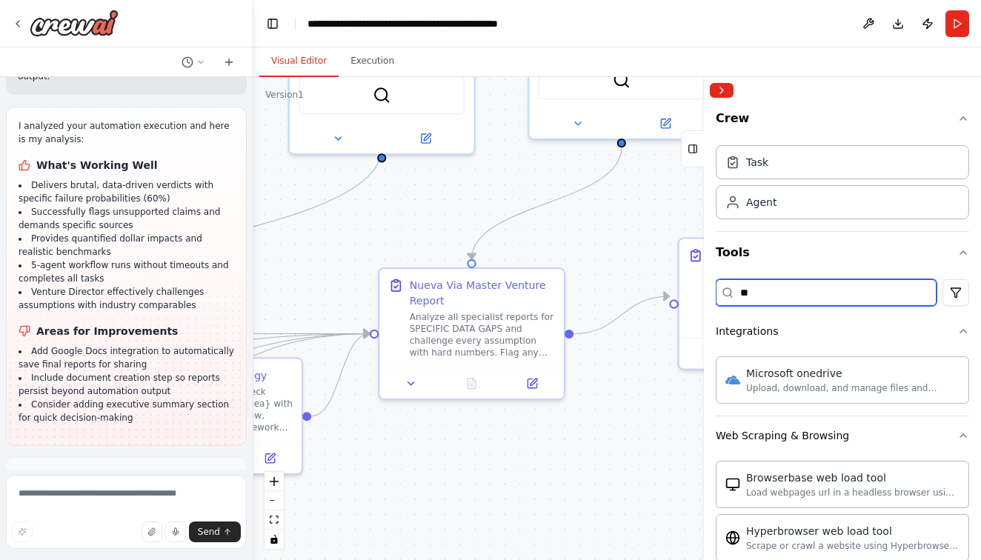
type input "*"
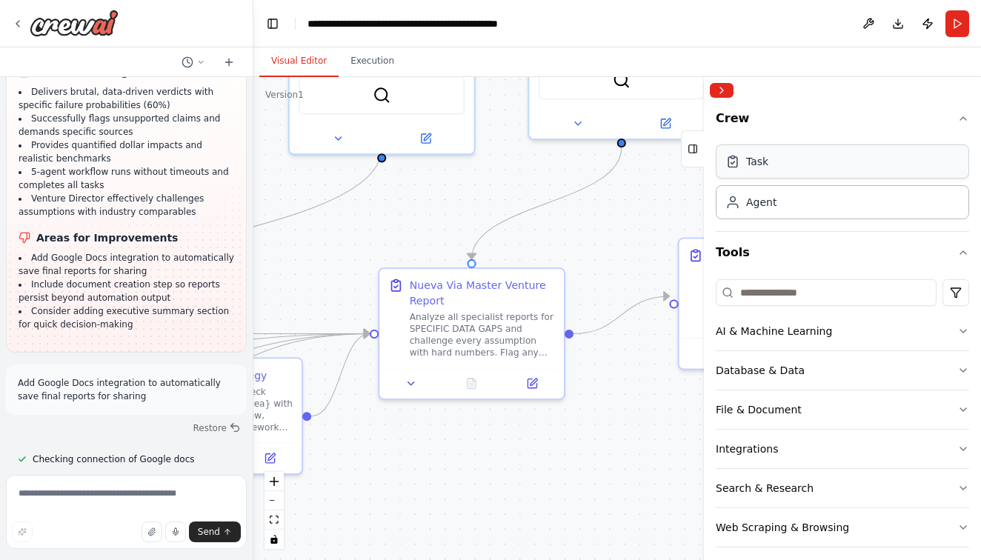
click at [915, 156] on div "Task" at bounding box center [843, 162] width 254 height 34
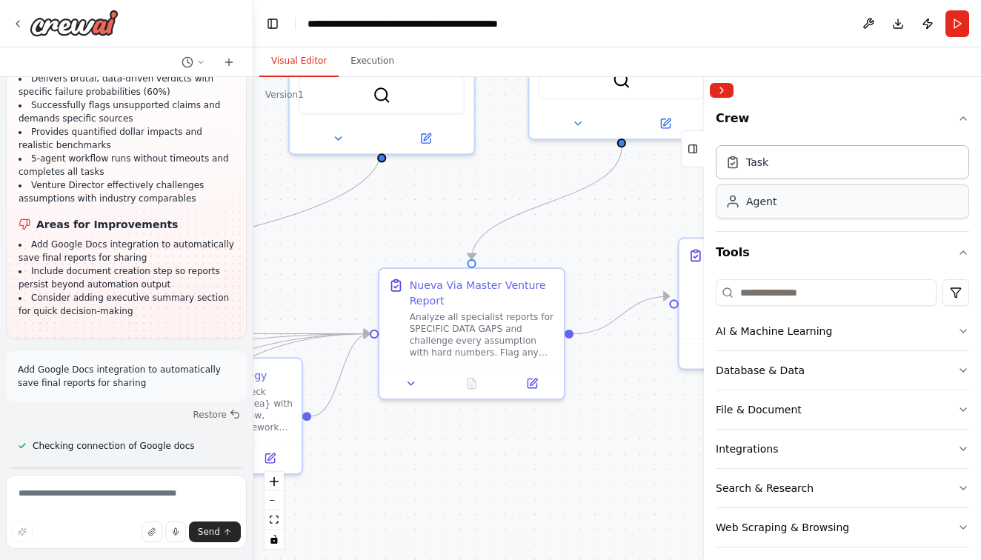
click at [772, 208] on div "Agent" at bounding box center [761, 201] width 30 height 15
click at [767, 163] on div "Task" at bounding box center [757, 161] width 22 height 15
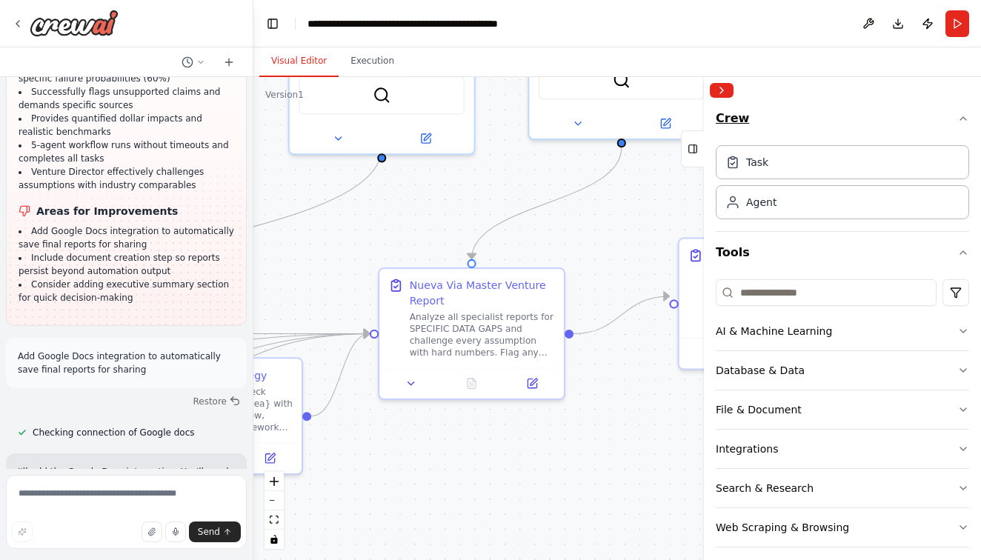
click at [811, 105] on button "Crew" at bounding box center [843, 122] width 254 height 36
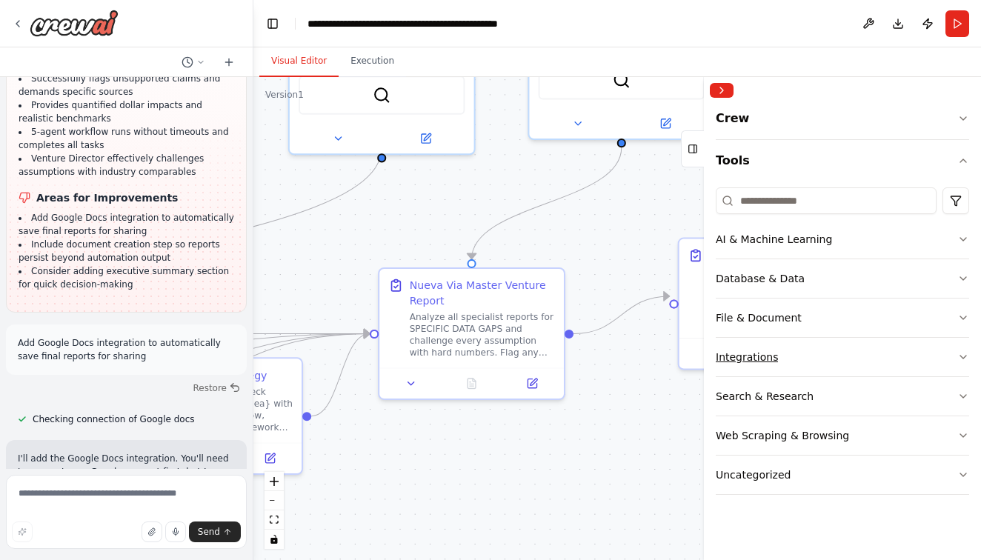
click at [768, 360] on div "Integrations" at bounding box center [747, 357] width 62 height 15
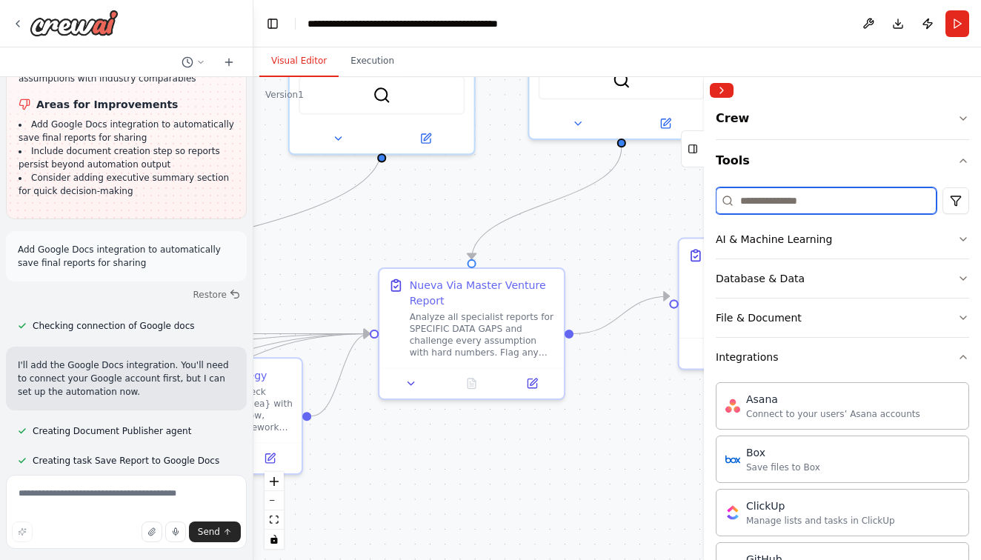
click at [807, 205] on input at bounding box center [826, 201] width 221 height 27
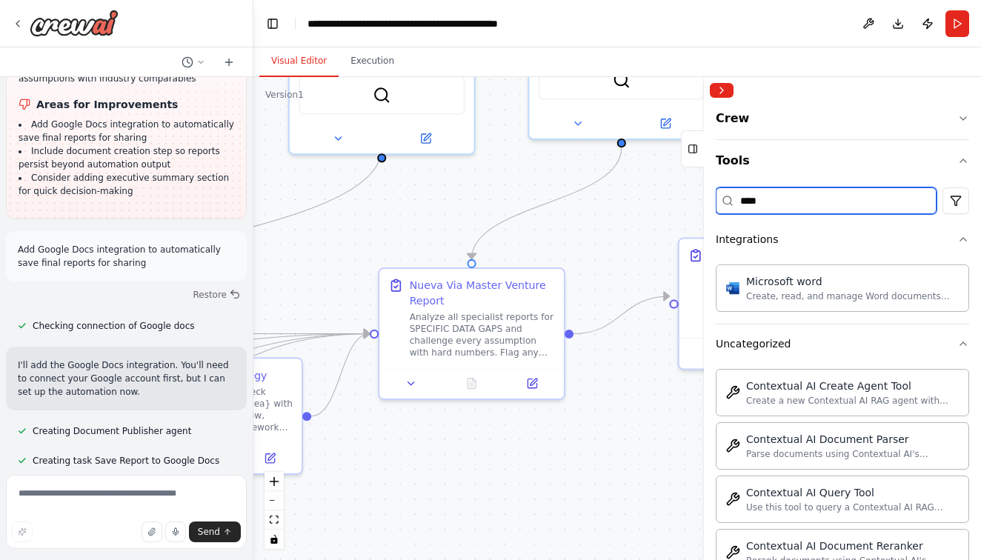
type input "****"
click at [534, 448] on div ".deletable-edge-delete-btn { width: 20px; height: 20px; border: 0px solid #ffff…" at bounding box center [618, 318] width 728 height 483
click at [725, 90] on button "Collapse right sidebar" at bounding box center [722, 90] width 24 height 15
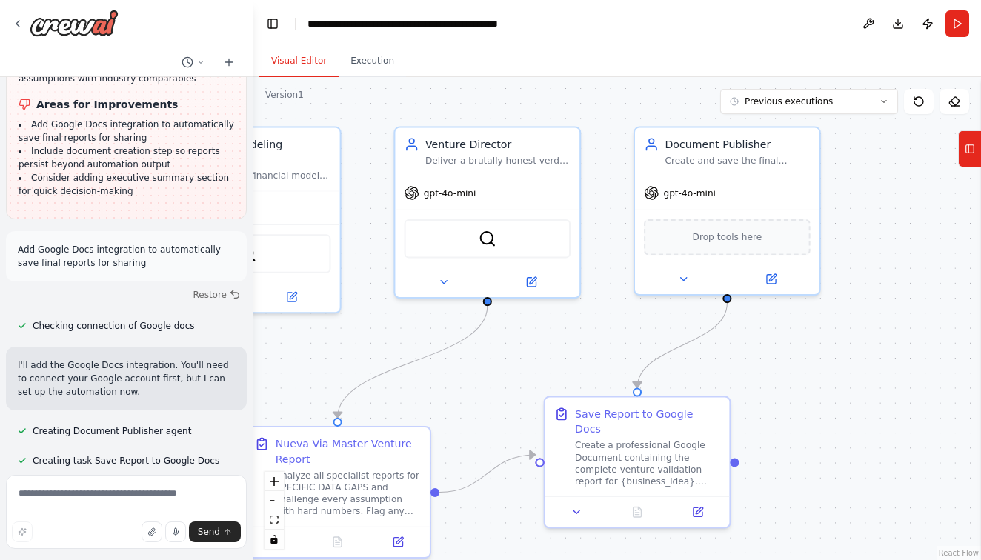
drag, startPoint x: 950, startPoint y: 266, endPoint x: 816, endPoint y: 425, distance: 207.8
click at [816, 425] on div ".deletable-edge-delete-btn { width: 20px; height: 20px; border: 0px solid #ffff…" at bounding box center [618, 318] width 728 height 483
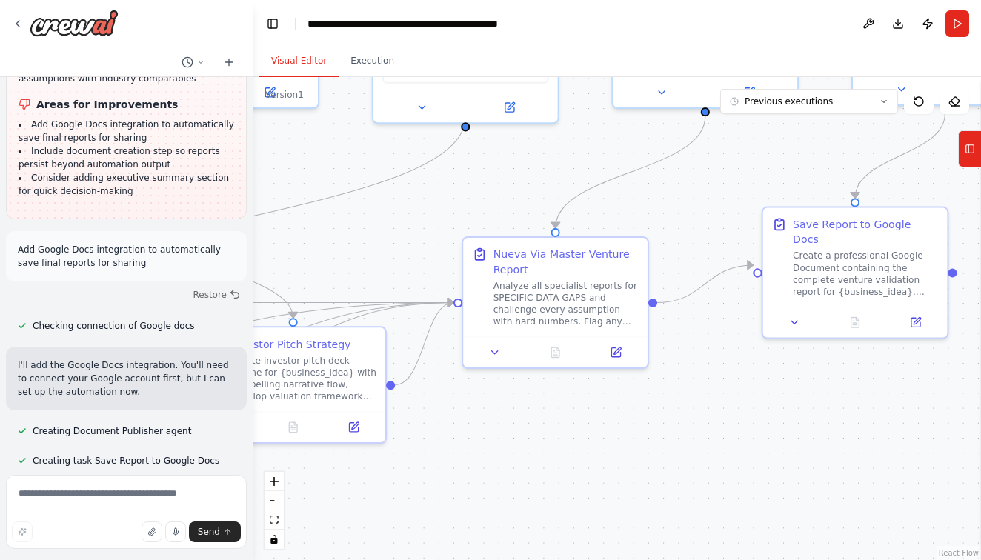
drag, startPoint x: 496, startPoint y: 380, endPoint x: 714, endPoint y: 190, distance: 289.0
click at [714, 190] on div ".deletable-edge-delete-btn { width: 20px; height: 20px; border: 0px solid #ffff…" at bounding box center [618, 318] width 728 height 483
click at [566, 293] on div "Analyze all specialist reports for SPECIFIC DATA GAPS and challenge every assum…" at bounding box center [566, 301] width 145 height 48
click at [494, 352] on icon at bounding box center [495, 350] width 12 height 12
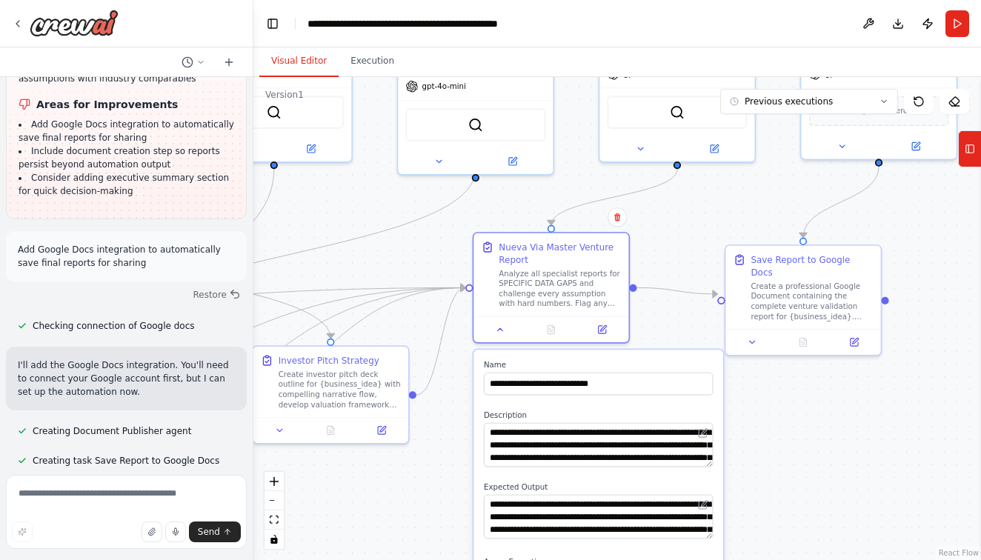
drag, startPoint x: 566, startPoint y: 450, endPoint x: 565, endPoint y: 421, distance: 28.9
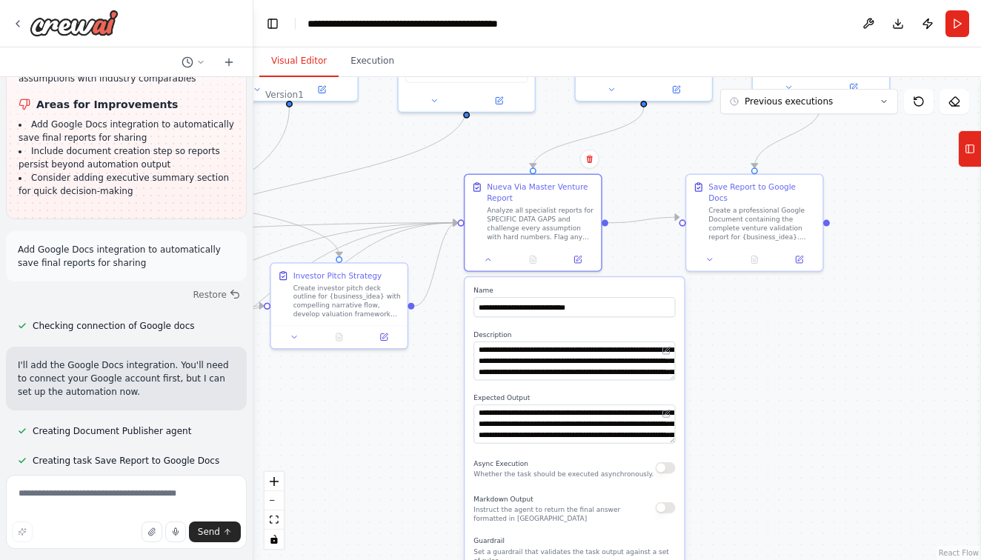
drag, startPoint x: 759, startPoint y: 443, endPoint x: 722, endPoint y: 351, distance: 99.8
click at [722, 351] on div ".deletable-edge-delete-btn { width: 20px; height: 20px; border: 0px solid #ffff…" at bounding box center [618, 318] width 728 height 483
drag, startPoint x: 185, startPoint y: 426, endPoint x: 191, endPoint y: 439, distance: 13.9
copy p "explore alternative document creation options?"
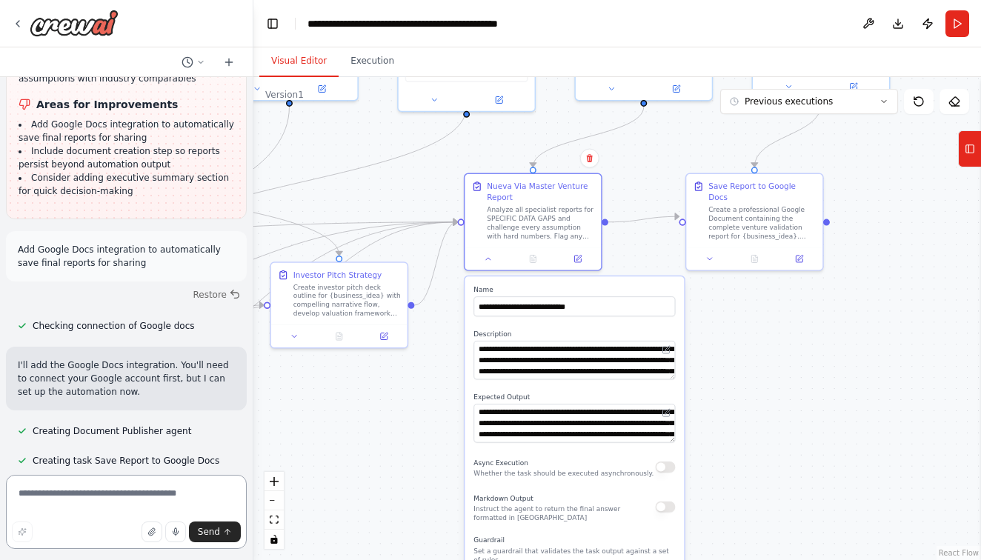
click at [142, 487] on textarea at bounding box center [126, 512] width 241 height 74
paste textarea "**********"
type textarea "**********"
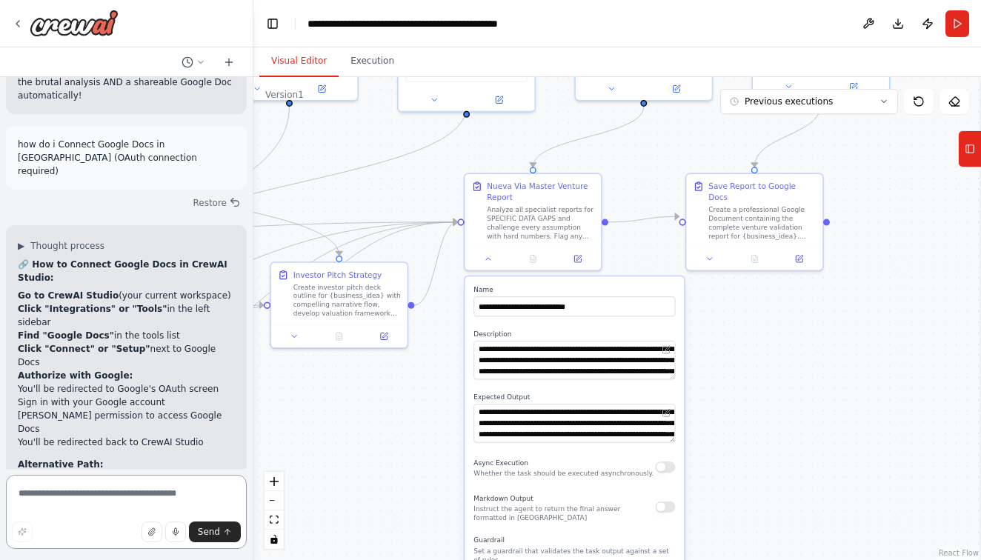
scroll to position [41068, 0]
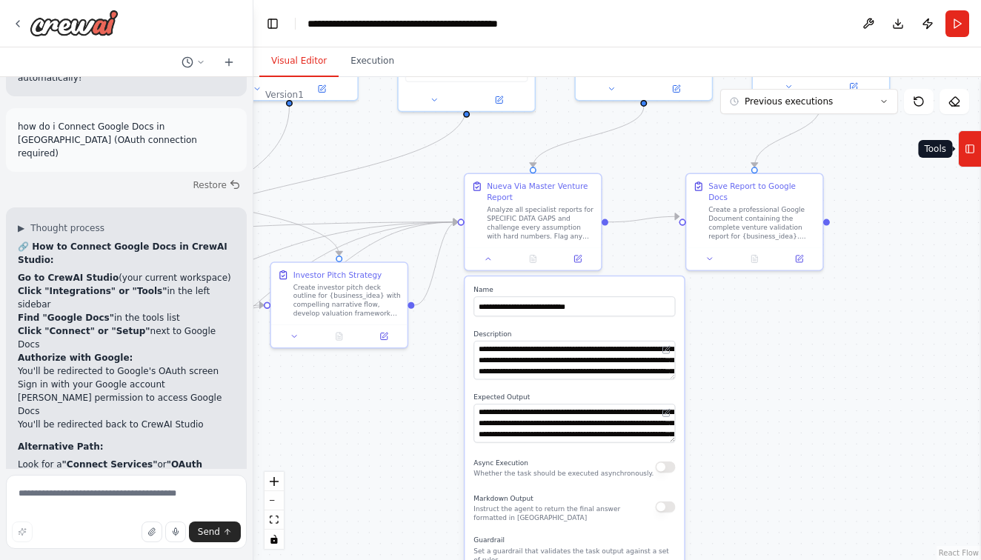
click at [969, 162] on button "Tools" at bounding box center [969, 148] width 23 height 37
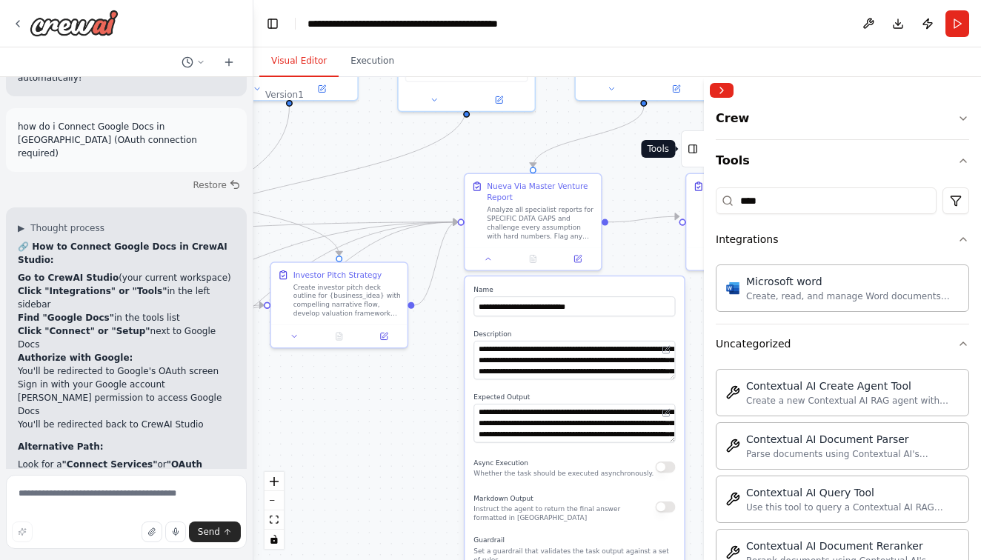
scroll to position [41081, 0]
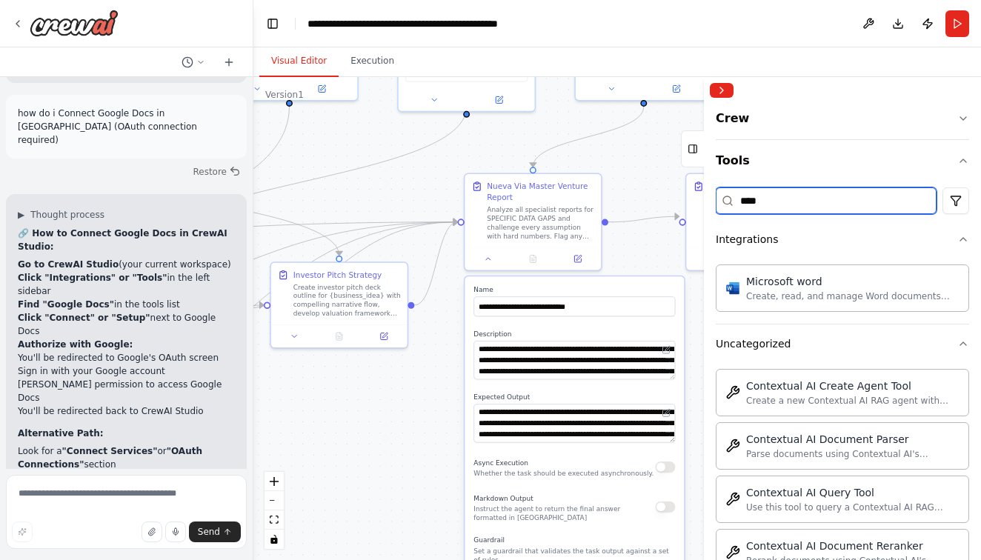
click at [776, 213] on input "****" at bounding box center [826, 201] width 221 height 27
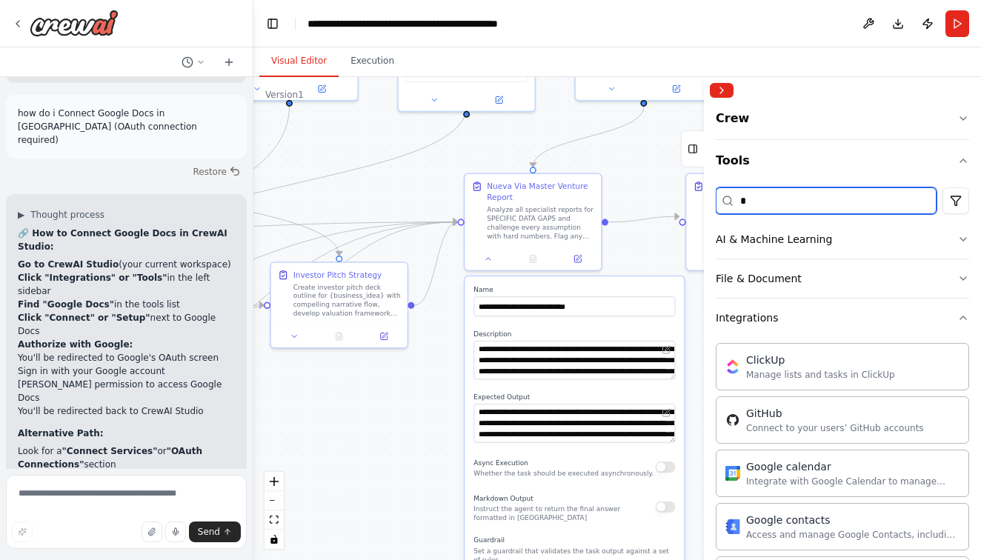
scroll to position [41094, 0]
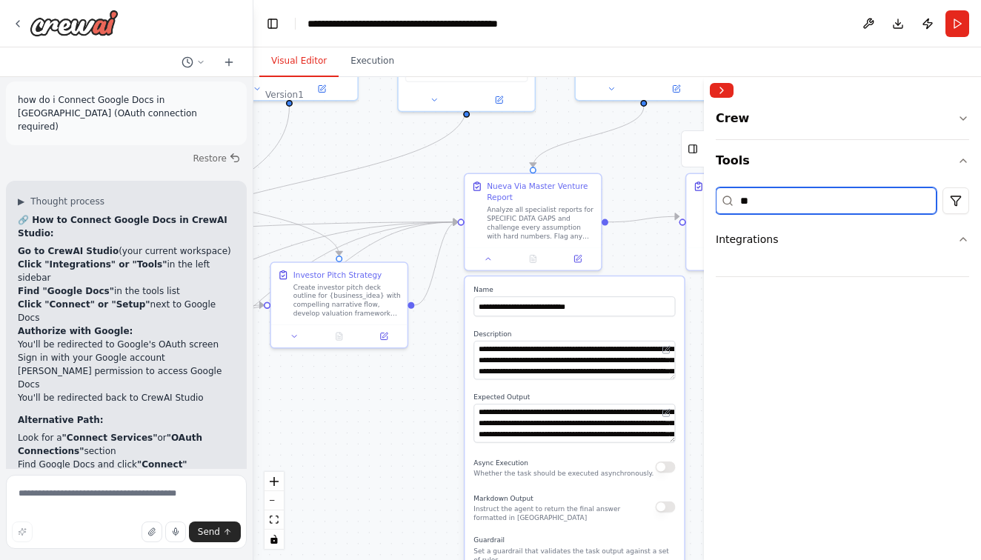
type input "*"
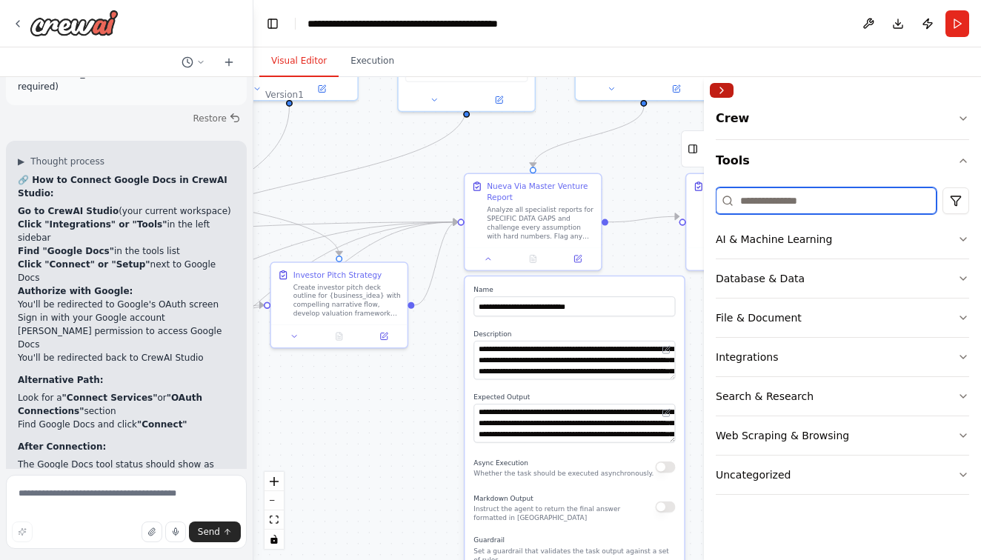
scroll to position [41148, 0]
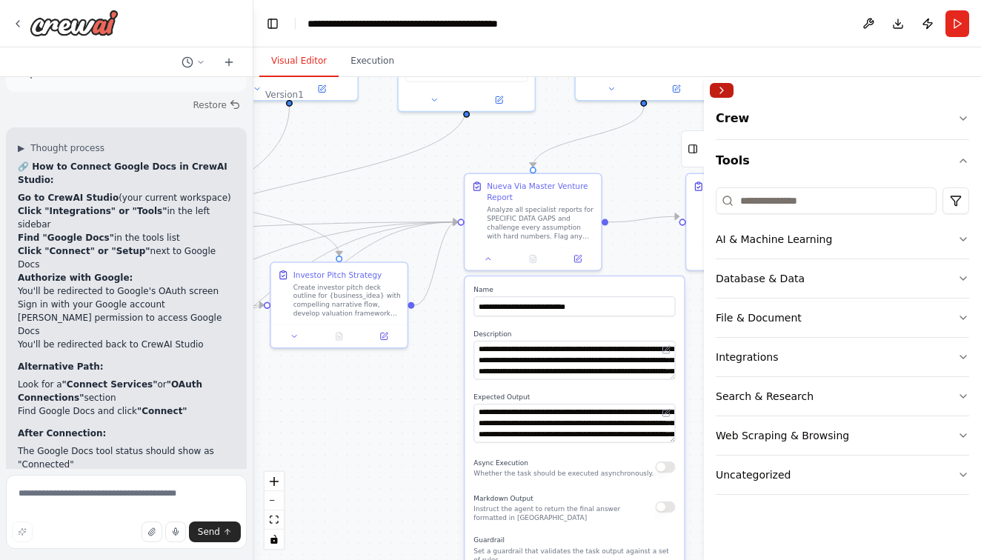
click at [723, 91] on button "Collapse right sidebar" at bounding box center [722, 90] width 24 height 15
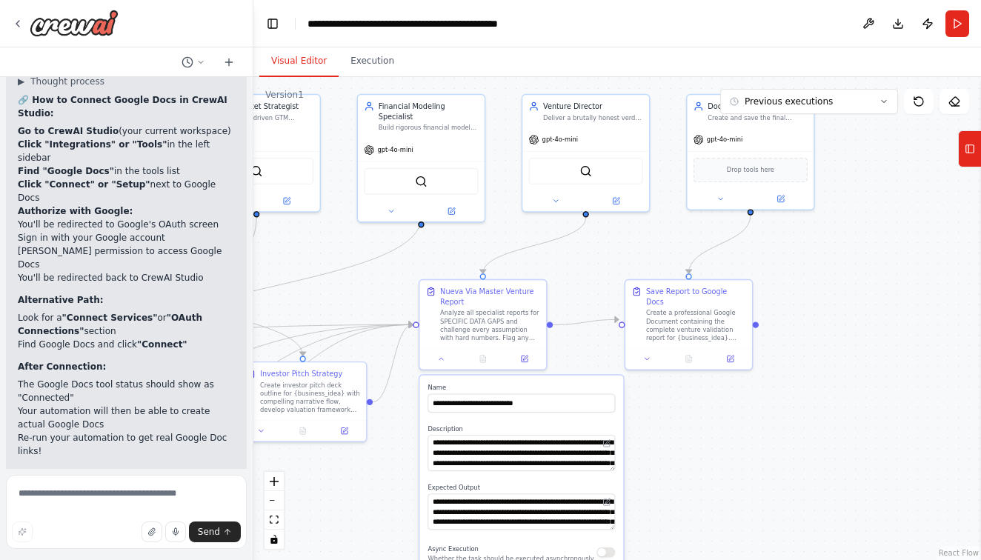
scroll to position [41228, 0]
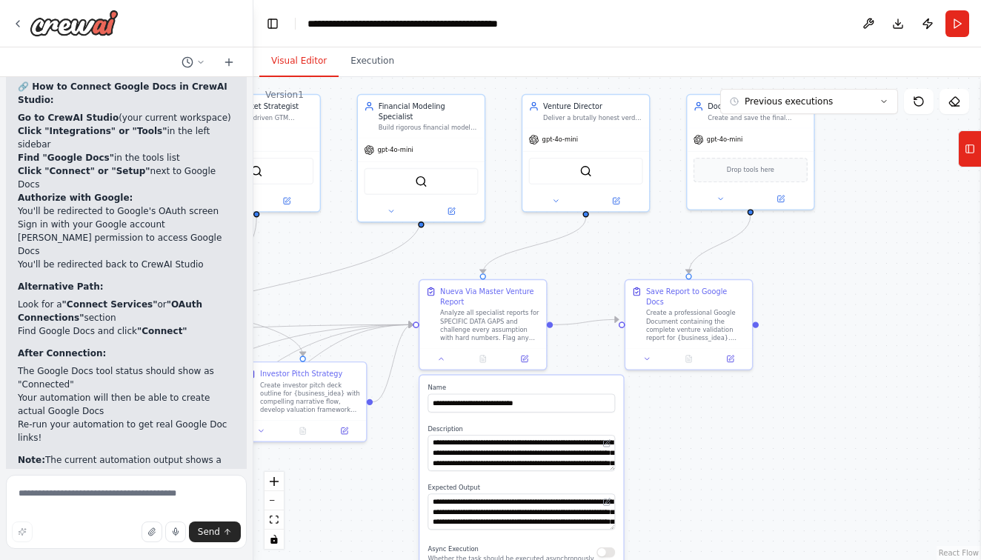
drag, startPoint x: 497, startPoint y: 148, endPoint x: 460, endPoint y: 235, distance: 94.0
click at [460, 236] on div ".deletable-edge-delete-btn { width: 20px; height: 20px; border: 0px solid #ffff…" at bounding box center [618, 318] width 728 height 483
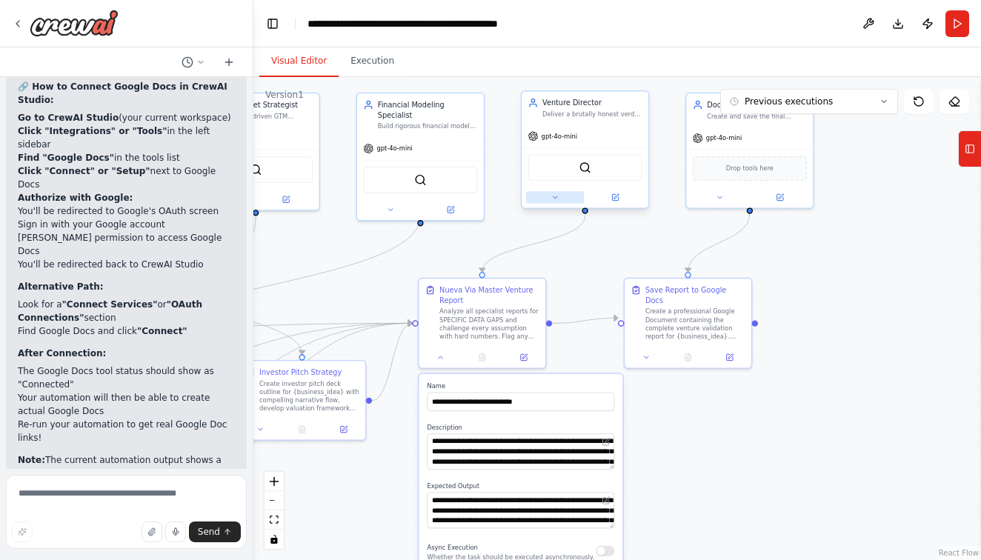
click at [551, 199] on icon at bounding box center [555, 197] width 8 height 8
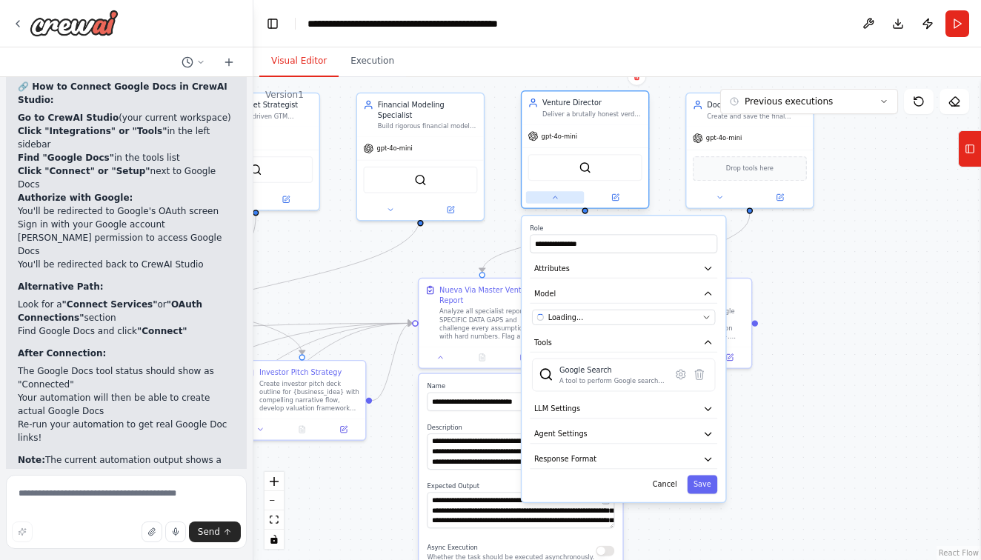
scroll to position [41241, 0]
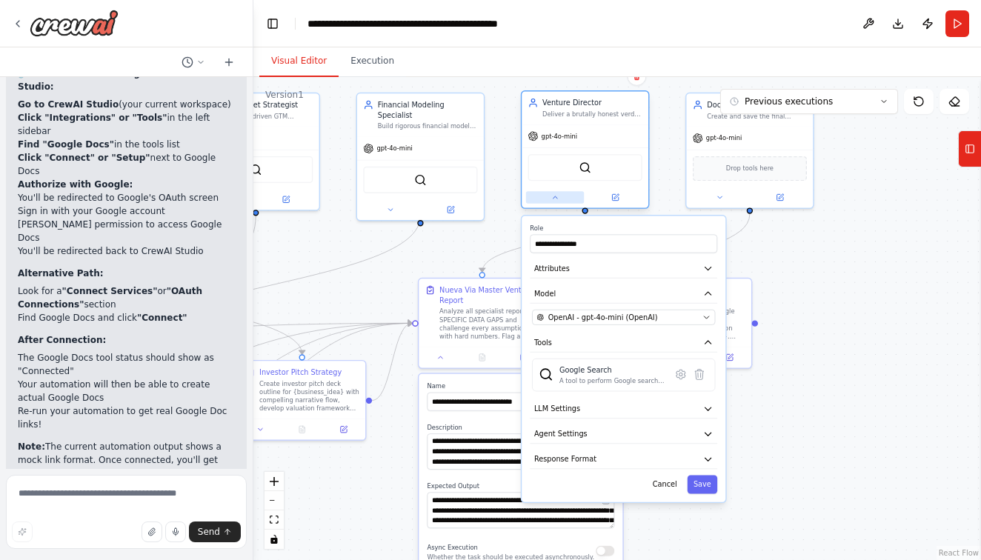
click at [551, 199] on icon at bounding box center [555, 197] width 8 height 8
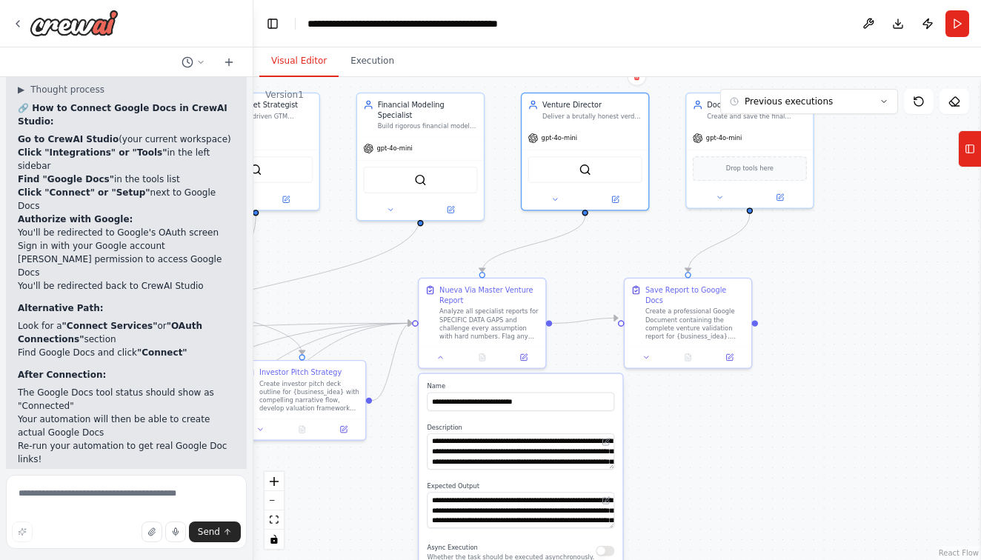
scroll to position [41268, 0]
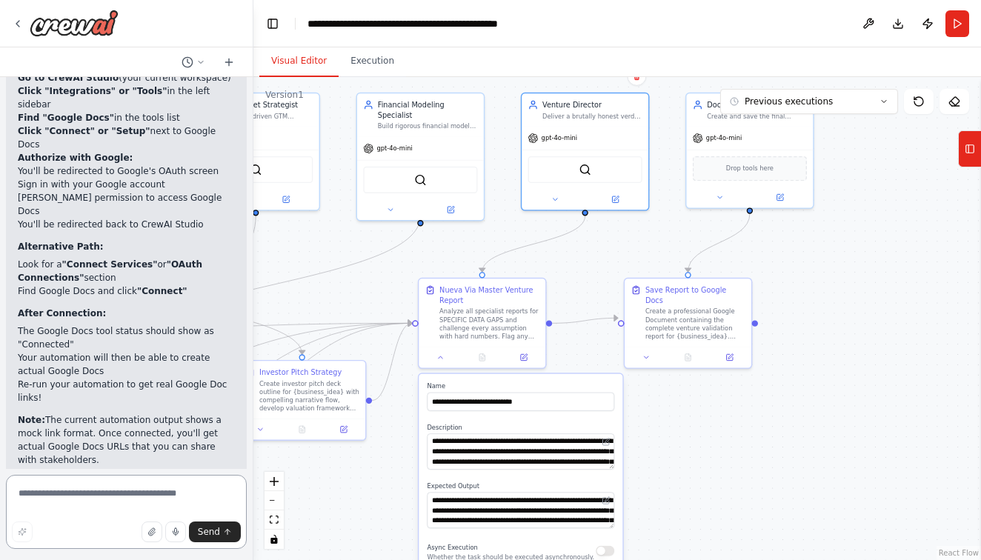
click at [53, 501] on textarea at bounding box center [126, 512] width 241 height 74
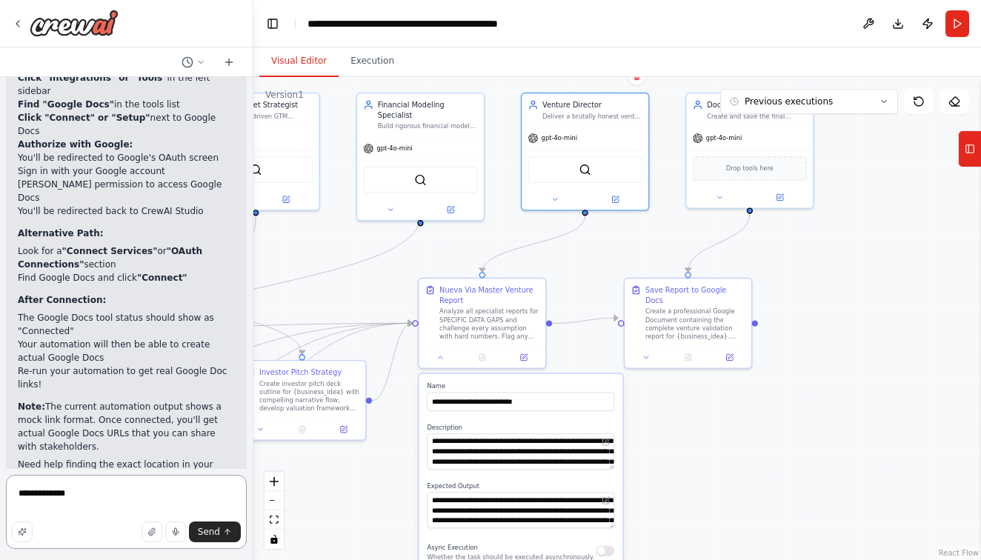
scroll to position [41294, 0]
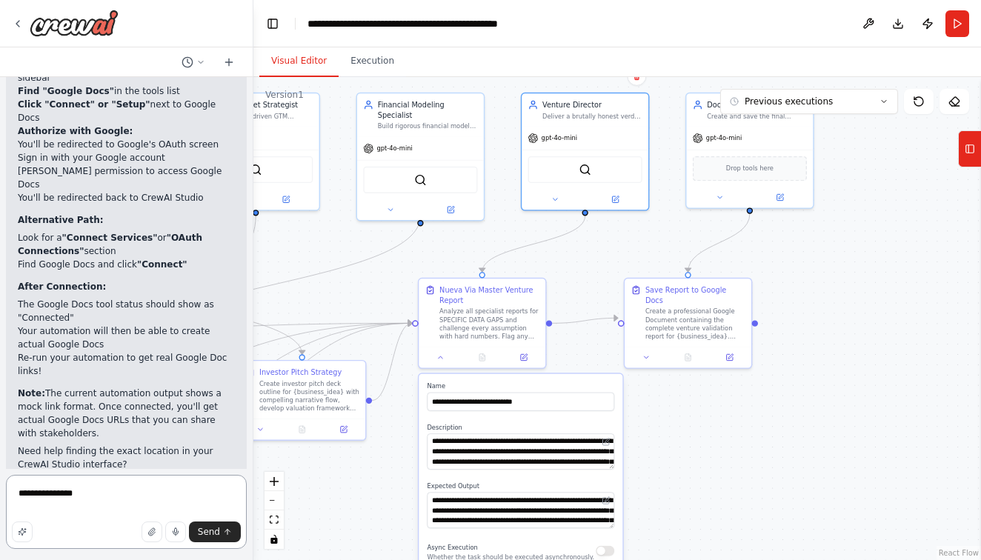
type textarea "**********"
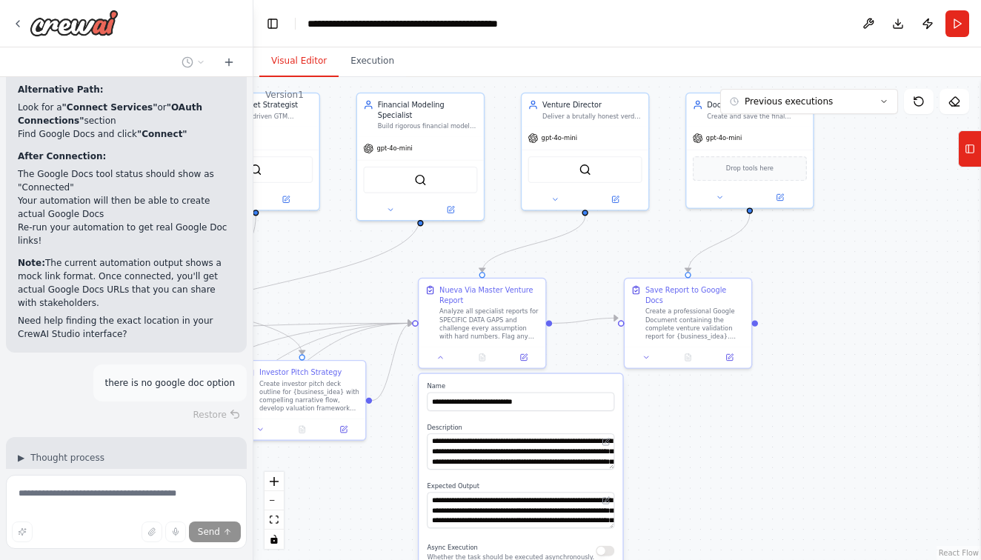
scroll to position [41455, 0]
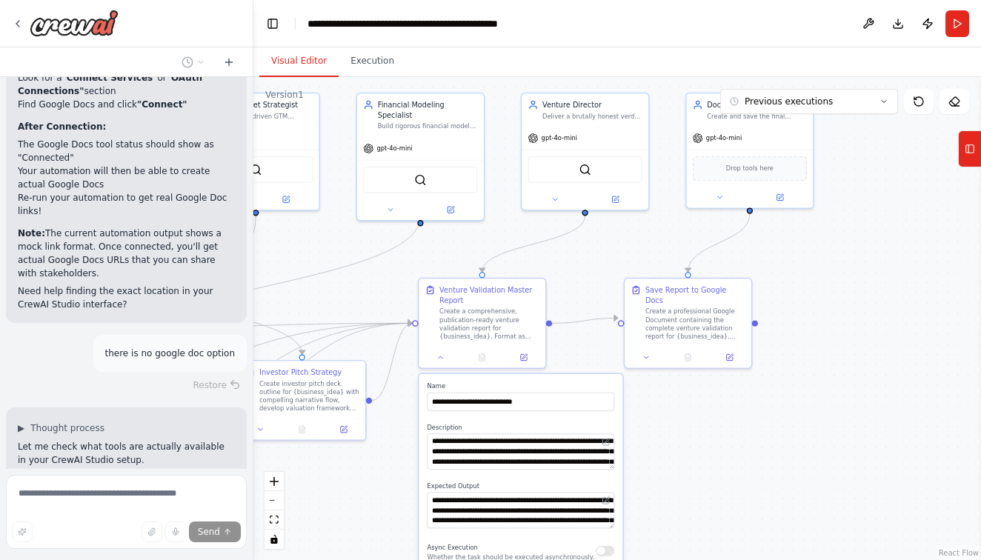
type input "**********"
type textarea "**********"
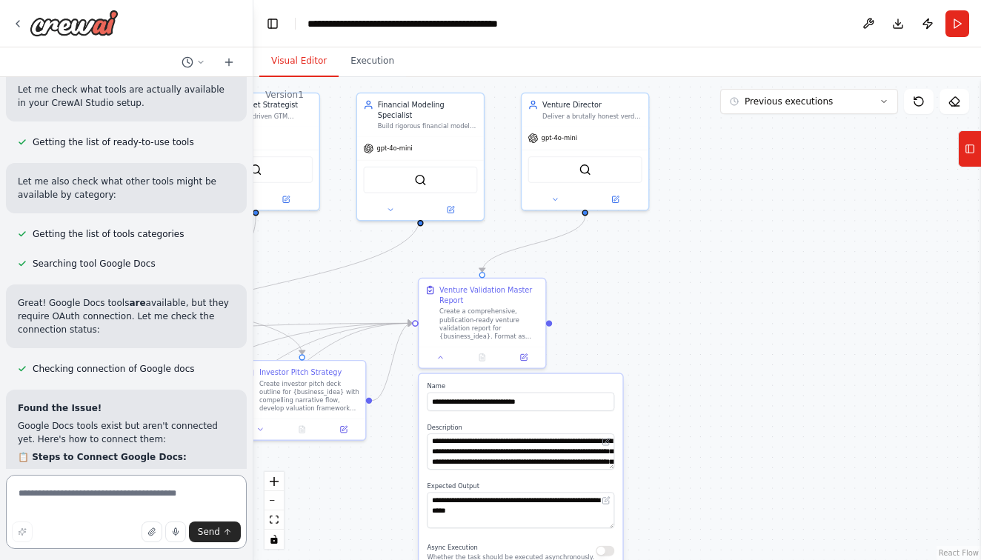
scroll to position [41839, 0]
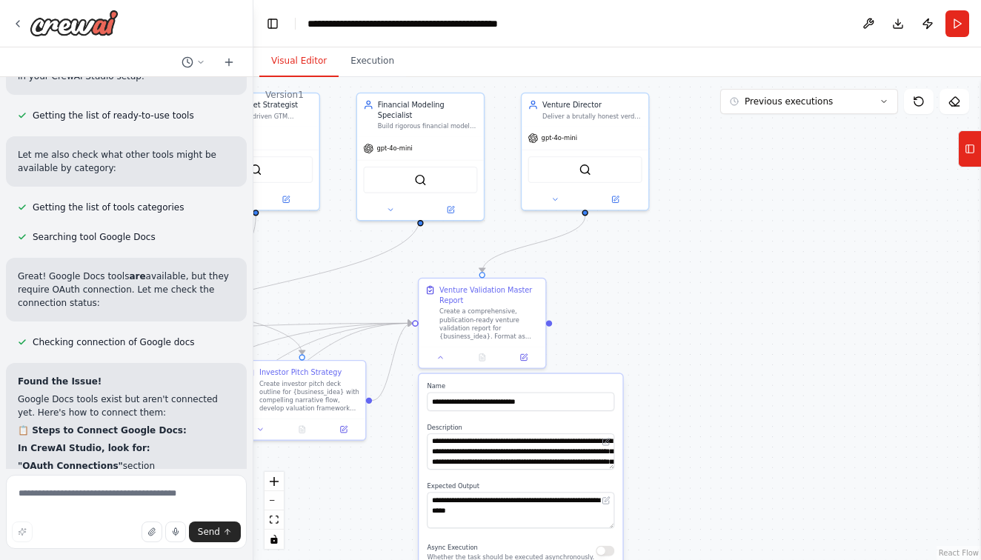
click at [768, 288] on div ".deletable-edge-delete-btn { width: 20px; height: 20px; border: 0px solid #ffff…" at bounding box center [618, 318] width 728 height 483
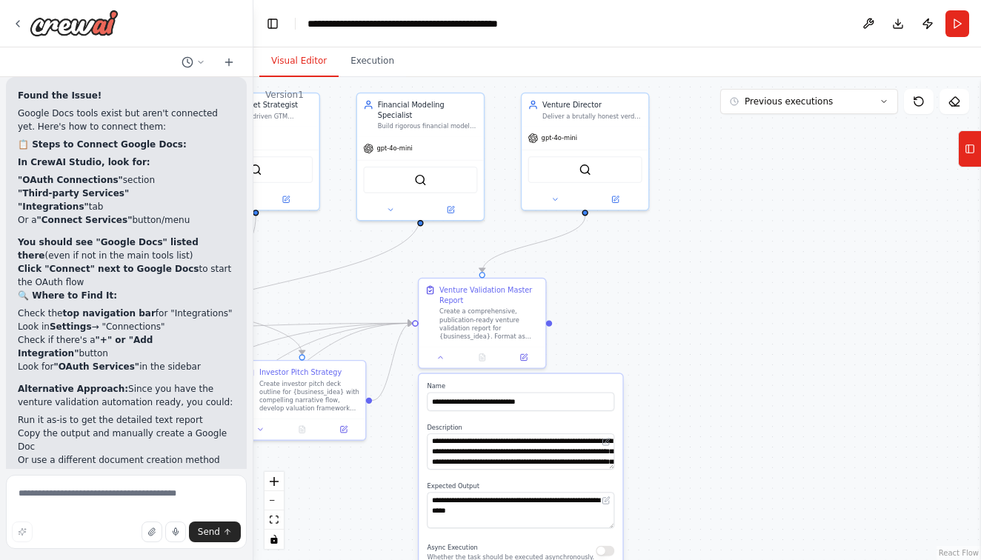
scroll to position [42125, 0]
click at [443, 361] on button at bounding box center [441, 355] width 36 height 13
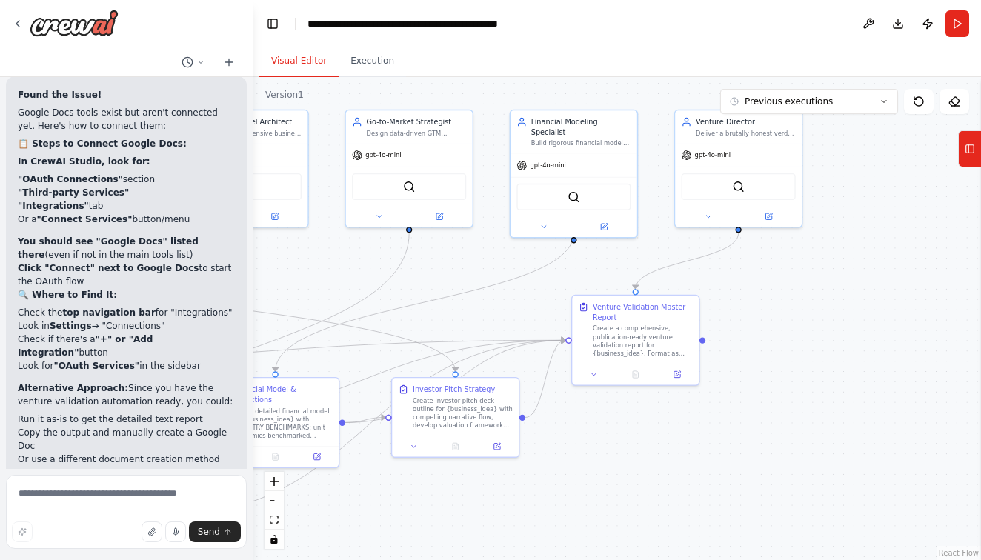
drag, startPoint x: 384, startPoint y: 291, endPoint x: 537, endPoint y: 308, distance: 154.4
click at [537, 308] on div ".deletable-edge-delete-btn { width: 20px; height: 20px; border: 0px solid #ffff…" at bounding box center [618, 318] width 728 height 483
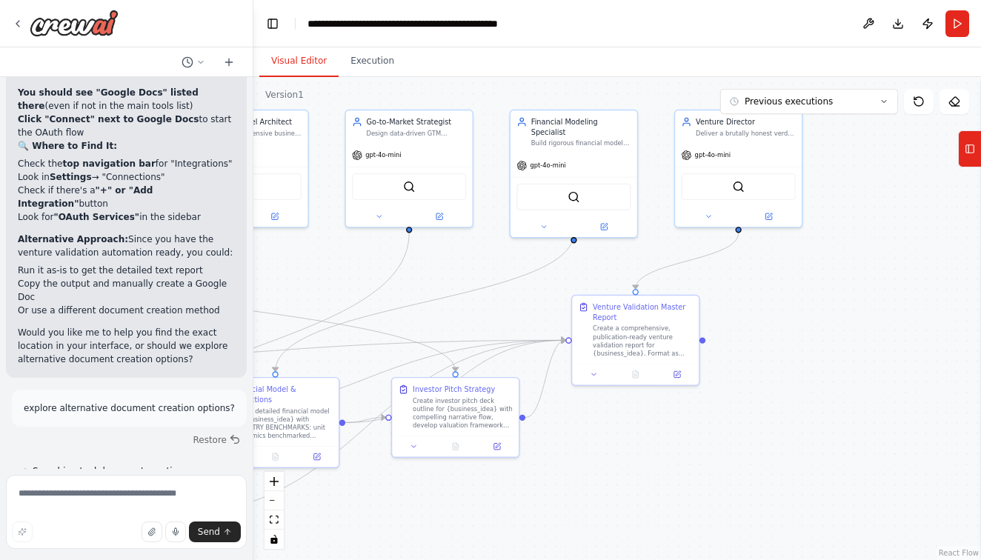
scroll to position [42288, 0]
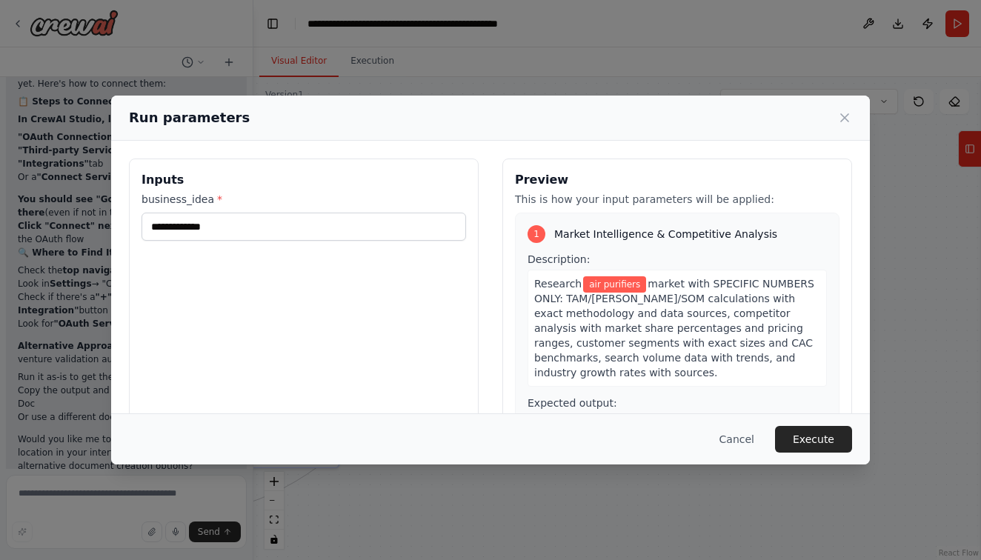
scroll to position [42181, 0]
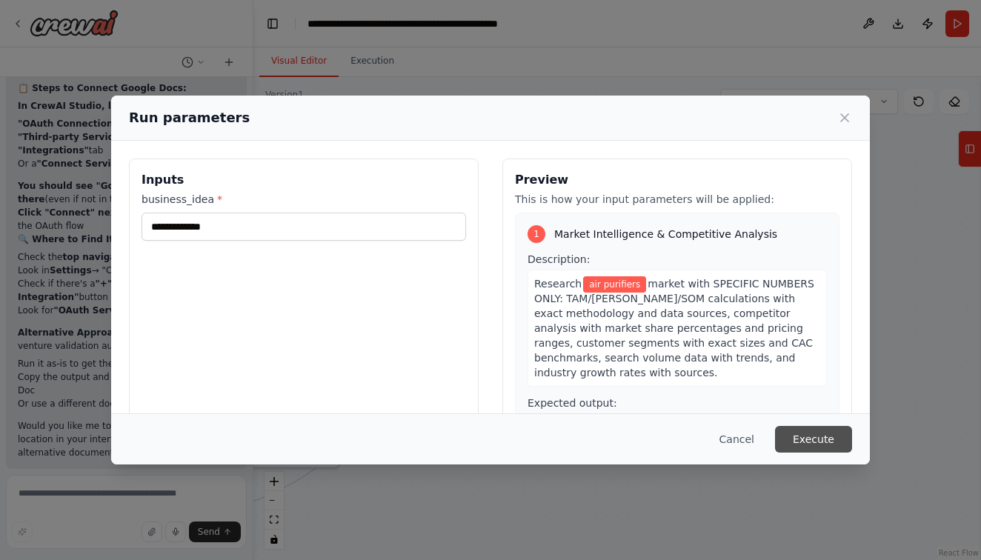
click at [815, 439] on button "Execute" at bounding box center [813, 439] width 77 height 27
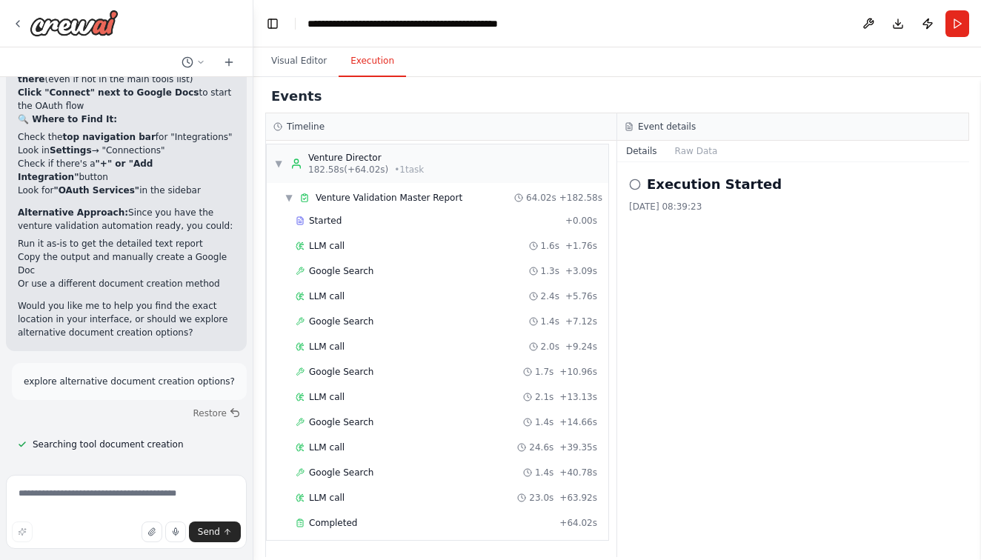
scroll to position [1783, 0]
click at [328, 523] on span "Completed" at bounding box center [333, 523] width 48 height 12
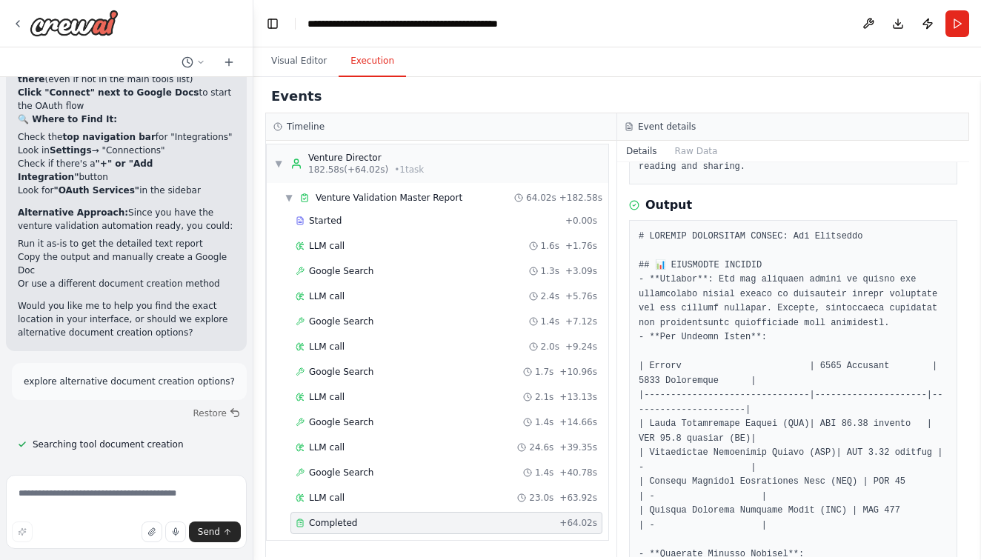
scroll to position [192, 0]
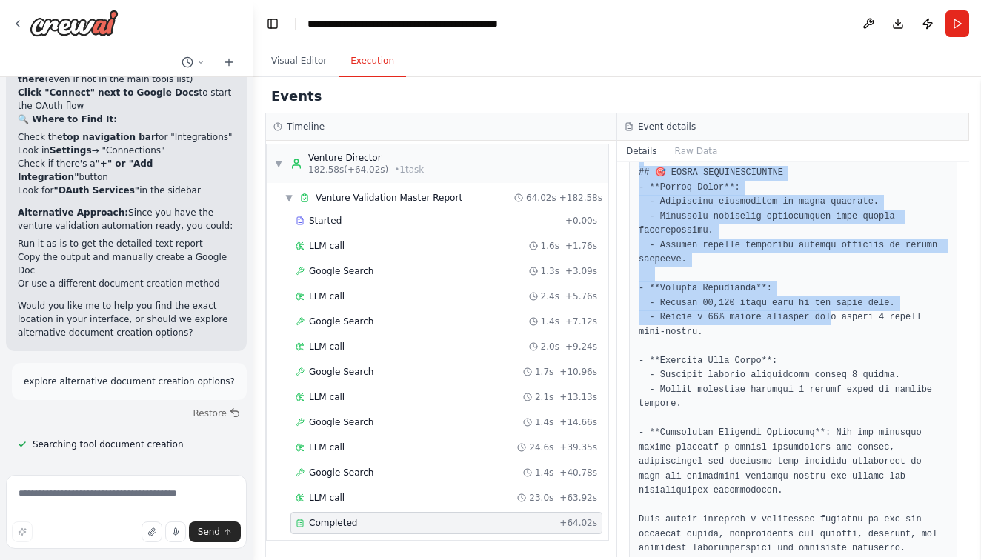
scroll to position [0, 0]
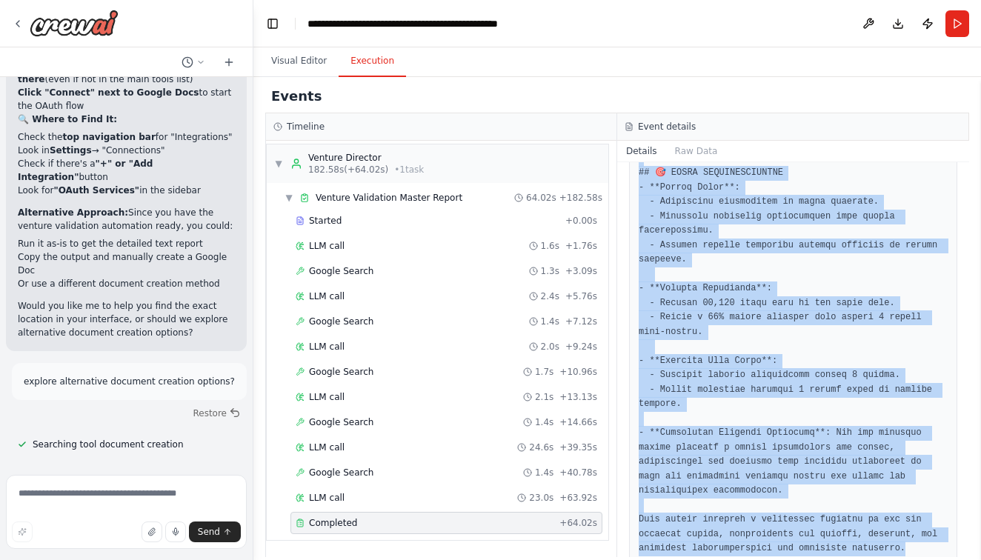
drag, startPoint x: 641, startPoint y: 222, endPoint x: 920, endPoint y: 523, distance: 410.2
copy pre "# VENTURE VALIDATION REPORT: Air Purifiers ## 📊 EXECUTIVE SUMMARY - **Verdict**…"
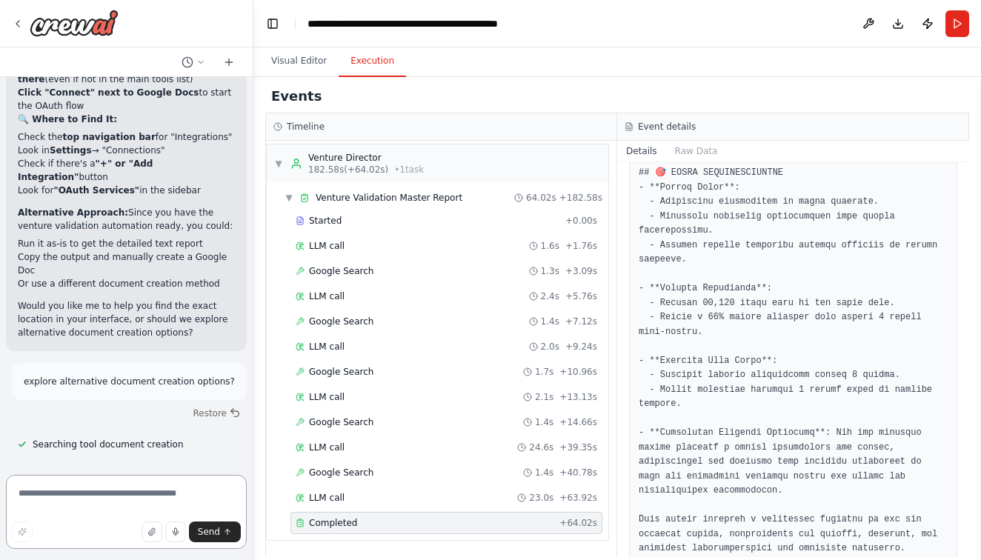
click at [100, 498] on textarea at bounding box center [126, 512] width 241 height 74
type textarea "**********"
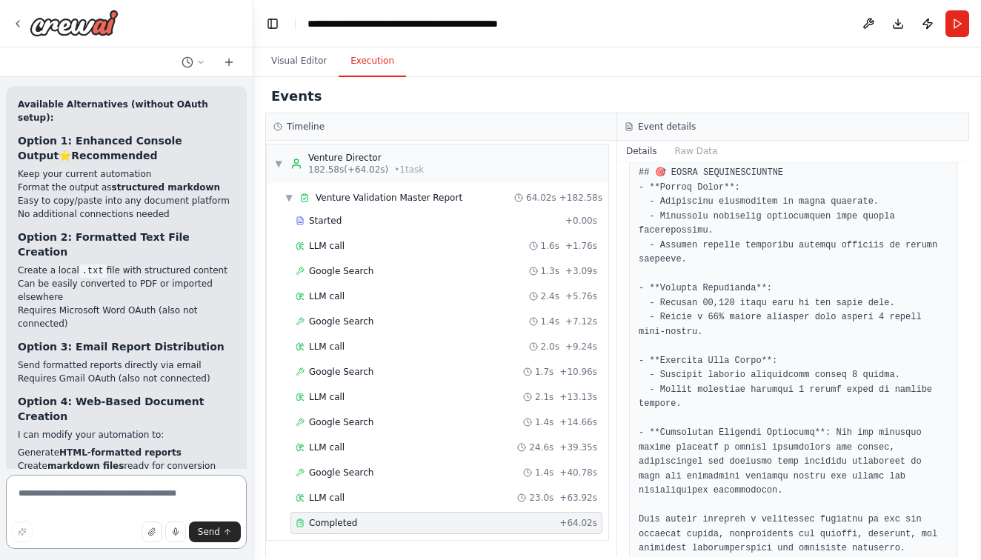
scroll to position [42857, 0]
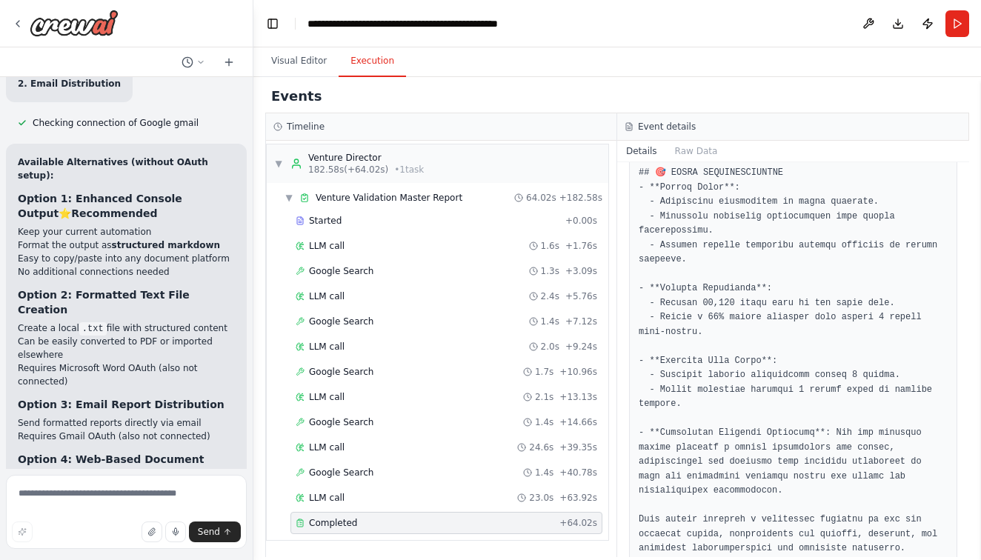
click at [669, 85] on div "Events" at bounding box center [617, 96] width 704 height 33
click at [962, 24] on button "Run" at bounding box center [958, 23] width 24 height 27
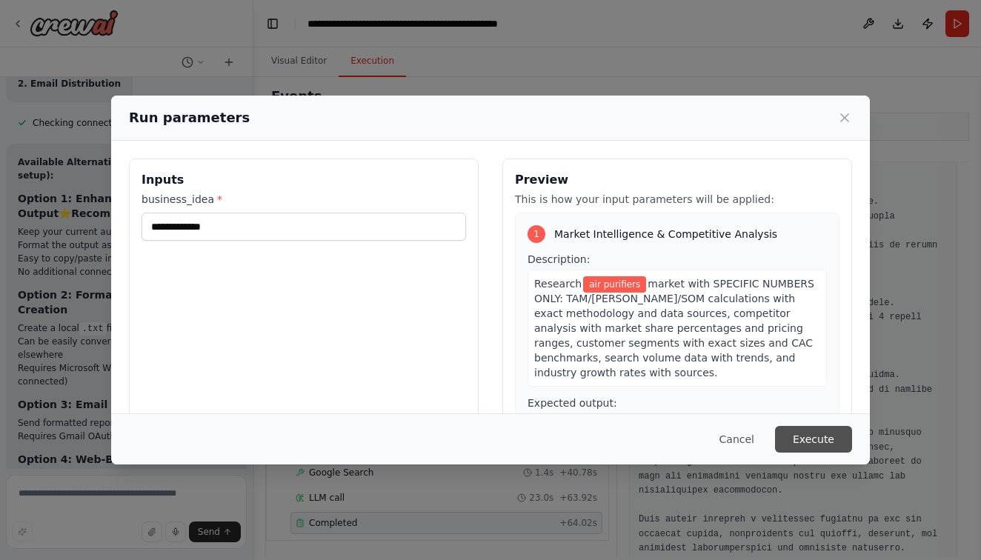
click at [835, 436] on button "Execute" at bounding box center [813, 439] width 77 height 27
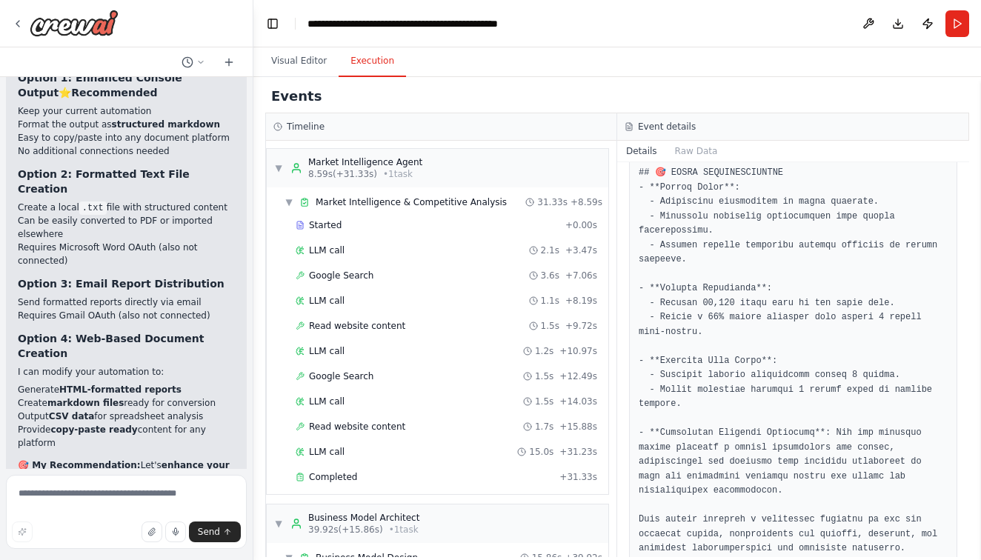
scroll to position [42977, 0]
click at [280, 164] on span "▼" at bounding box center [278, 168] width 9 height 12
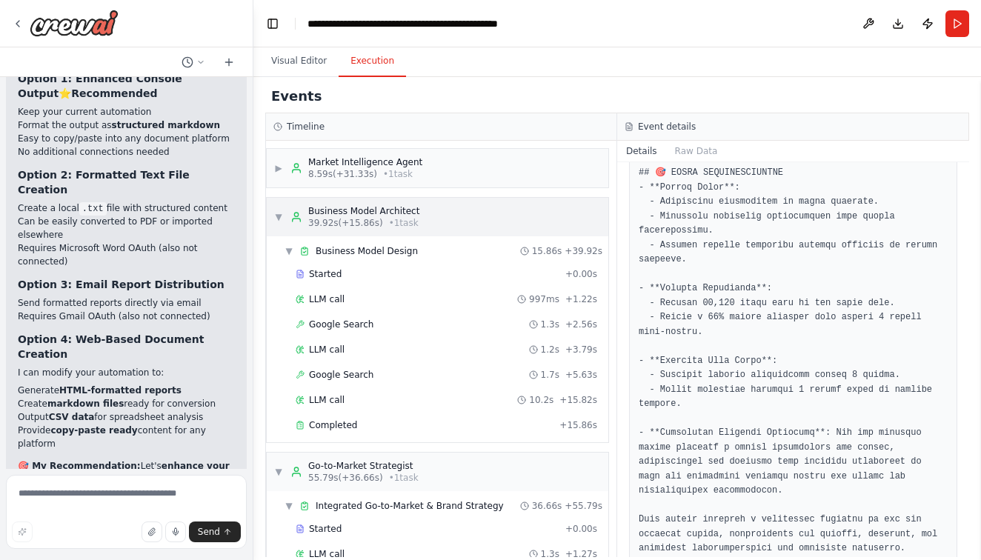
click at [275, 213] on span "▼" at bounding box center [278, 217] width 9 height 12
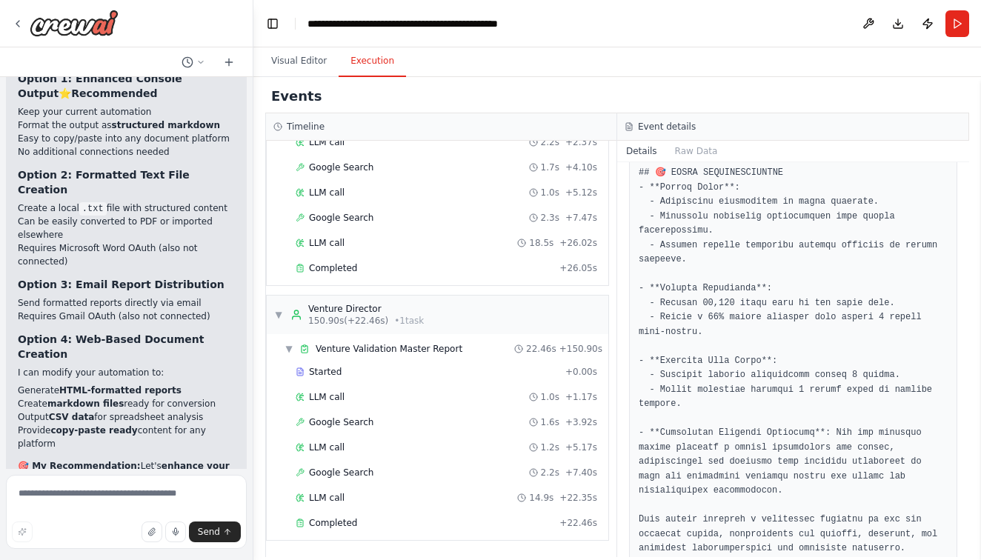
scroll to position [968, 0]
click at [332, 528] on span "Completed" at bounding box center [333, 523] width 48 height 12
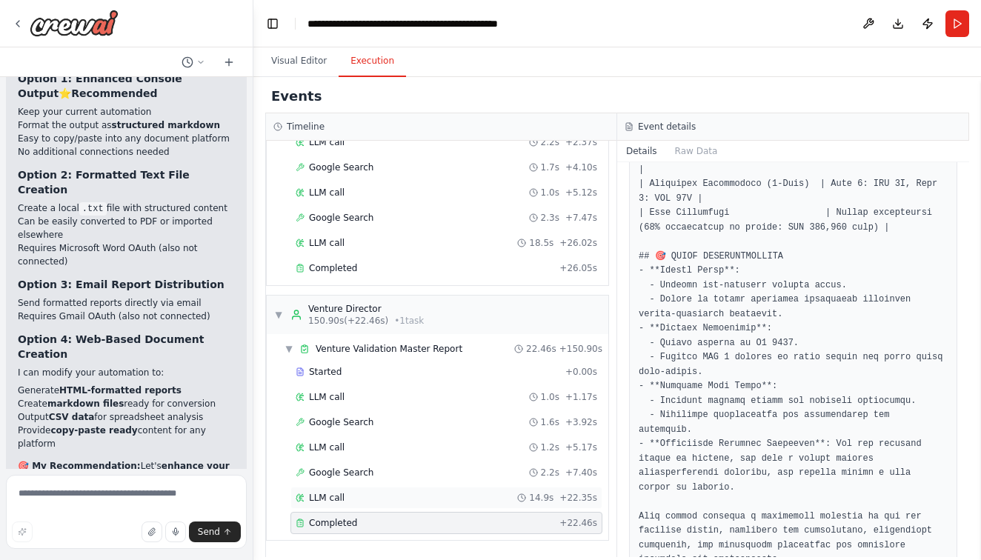
click at [343, 500] on span "LLM call" at bounding box center [327, 498] width 36 height 12
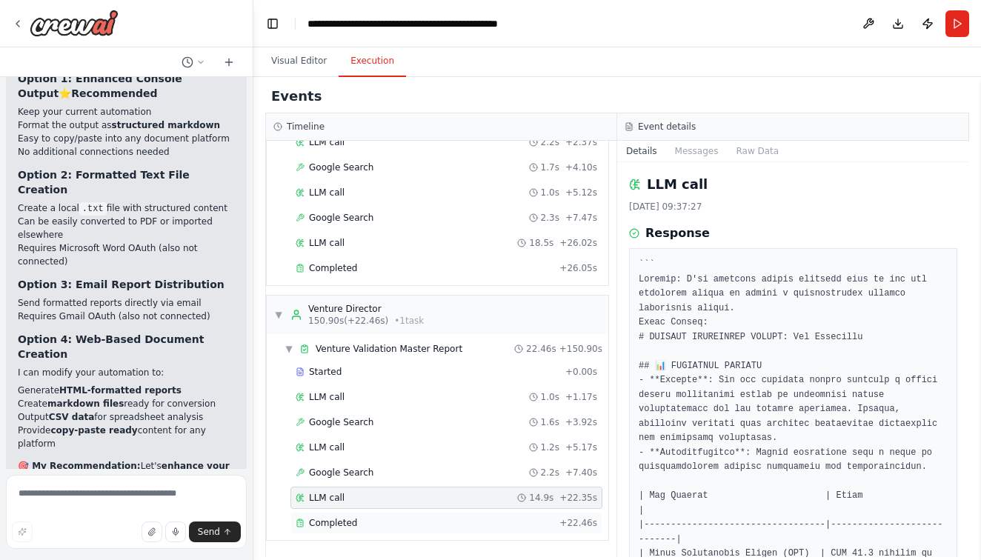
click at [342, 526] on span "Completed" at bounding box center [333, 523] width 48 height 12
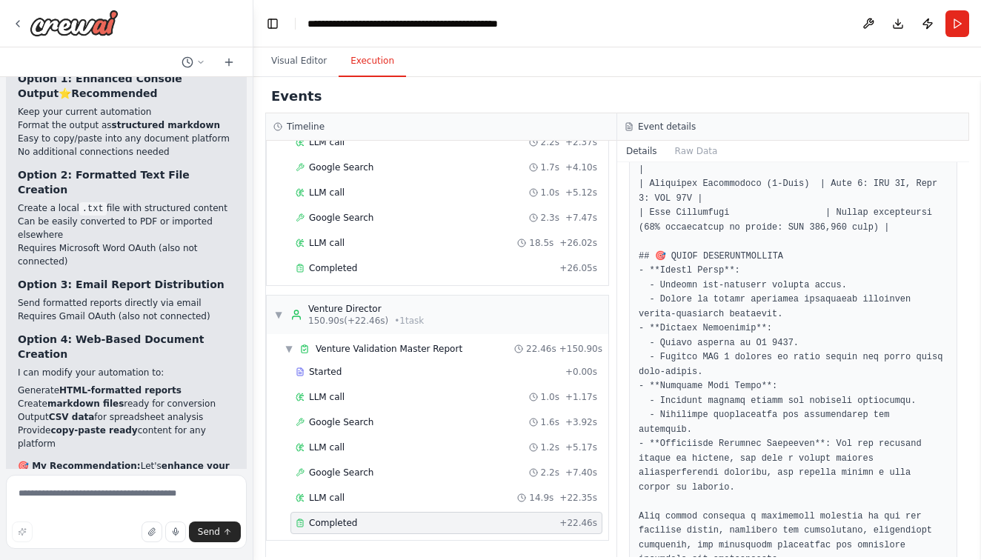
scroll to position [0, 0]
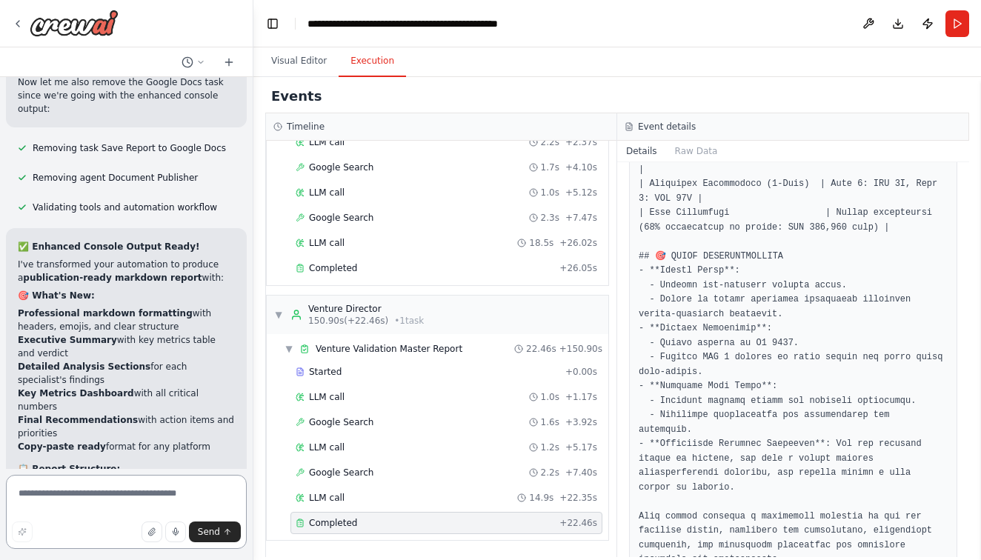
scroll to position [43843, 0]
